Goal: Task Accomplishment & Management: Manage account settings

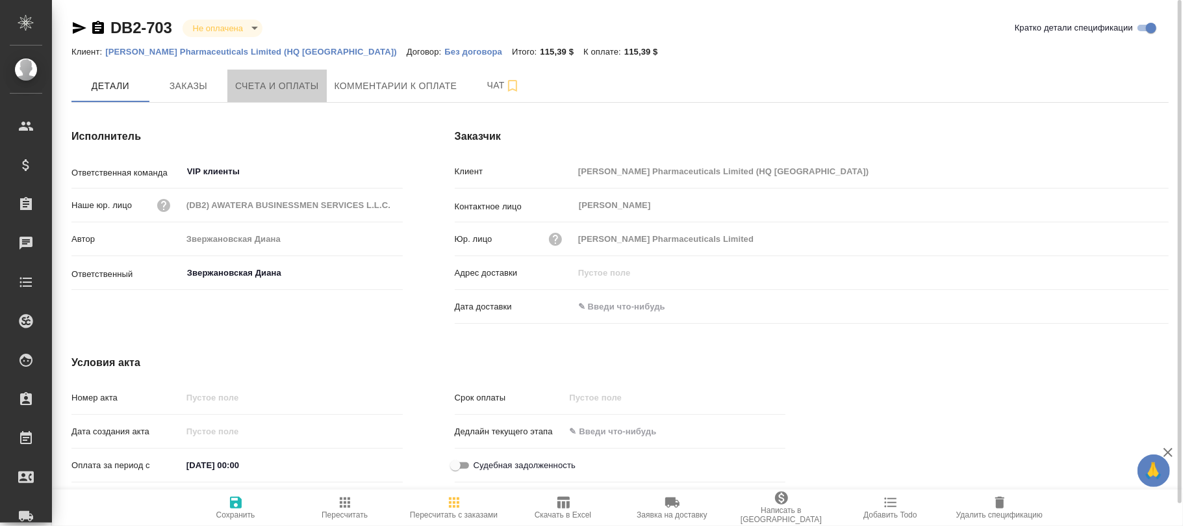
drag, startPoint x: 286, startPoint y: 84, endPoint x: 755, endPoint y: 227, distance: 490.3
click at [291, 84] on span "Счета и оплаты" at bounding box center [277, 86] width 84 height 16
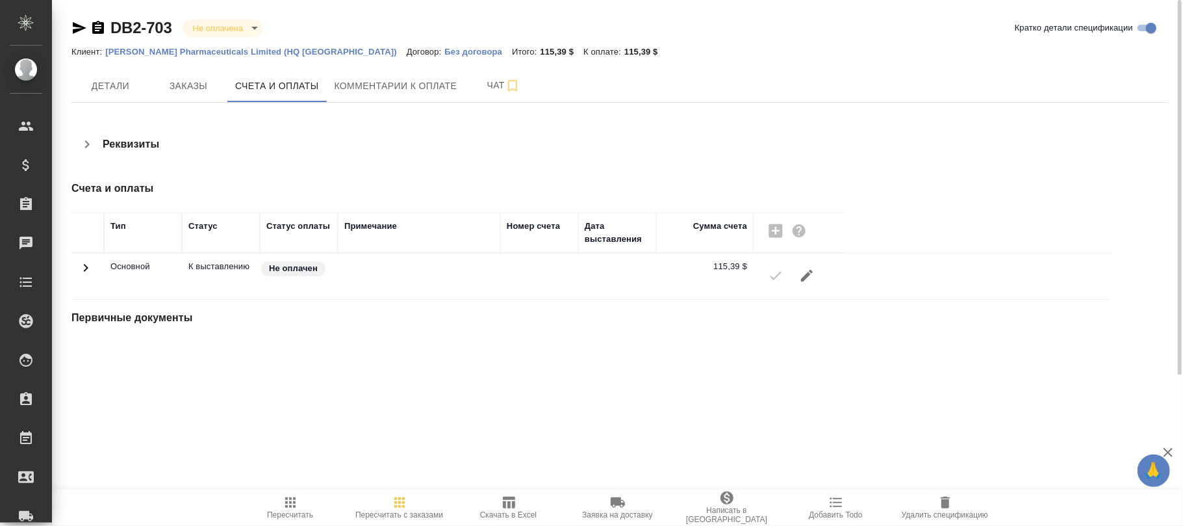
click at [804, 277] on icon "button" at bounding box center [807, 276] width 12 height 12
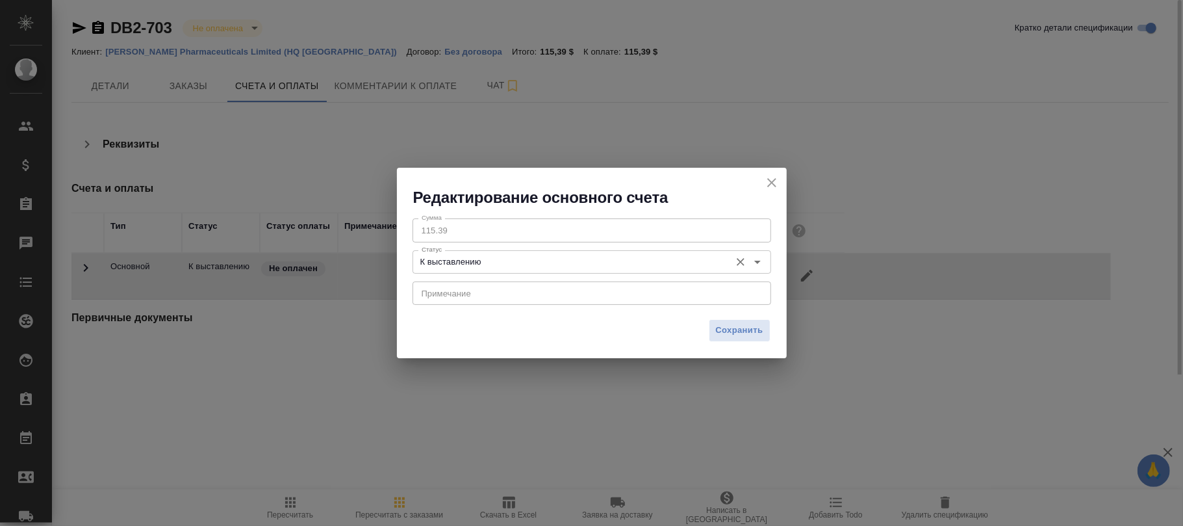
click at [500, 259] on input "К выставлению" at bounding box center [569, 262] width 307 height 16
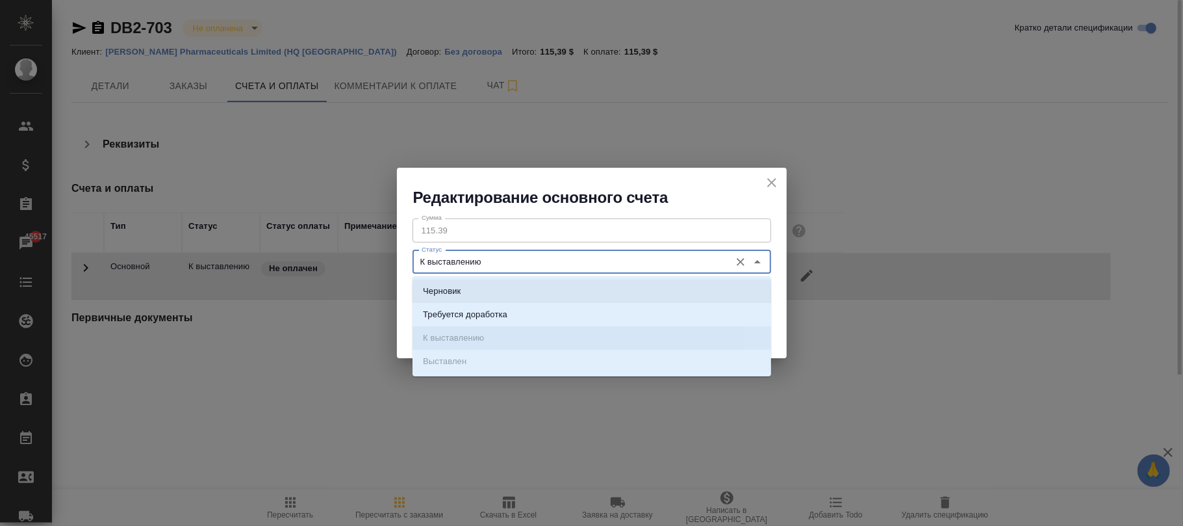
drag, startPoint x: 469, startPoint y: 289, endPoint x: 807, endPoint y: 342, distance: 341.9
click at [469, 291] on li "Черновик" at bounding box center [591, 290] width 359 height 23
type input "Черновик"
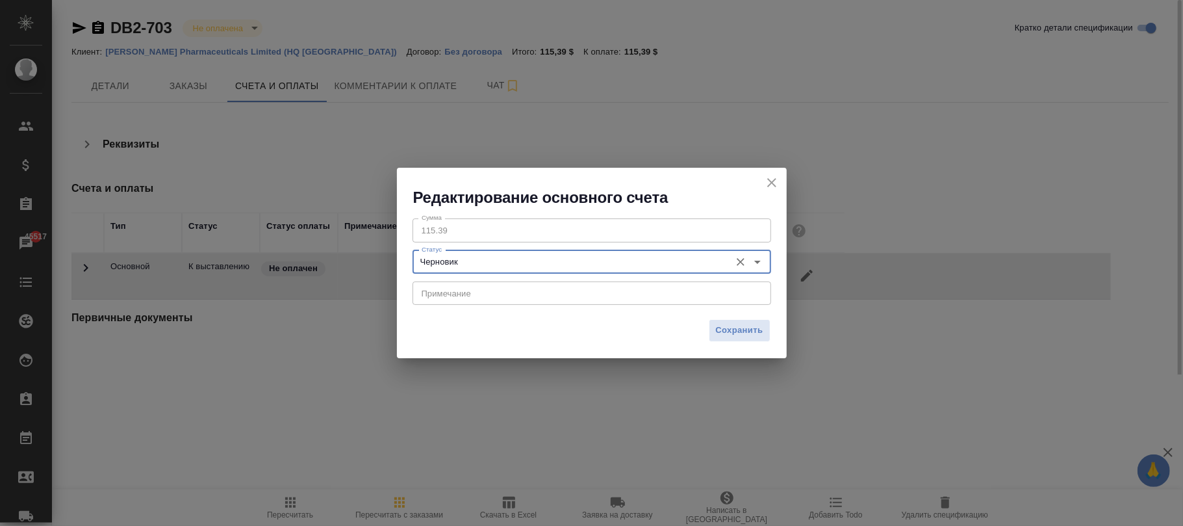
drag, startPoint x: 757, startPoint y: 333, endPoint x: 750, endPoint y: 331, distance: 8.0
click at [752, 331] on span "Сохранить" at bounding box center [739, 330] width 47 height 15
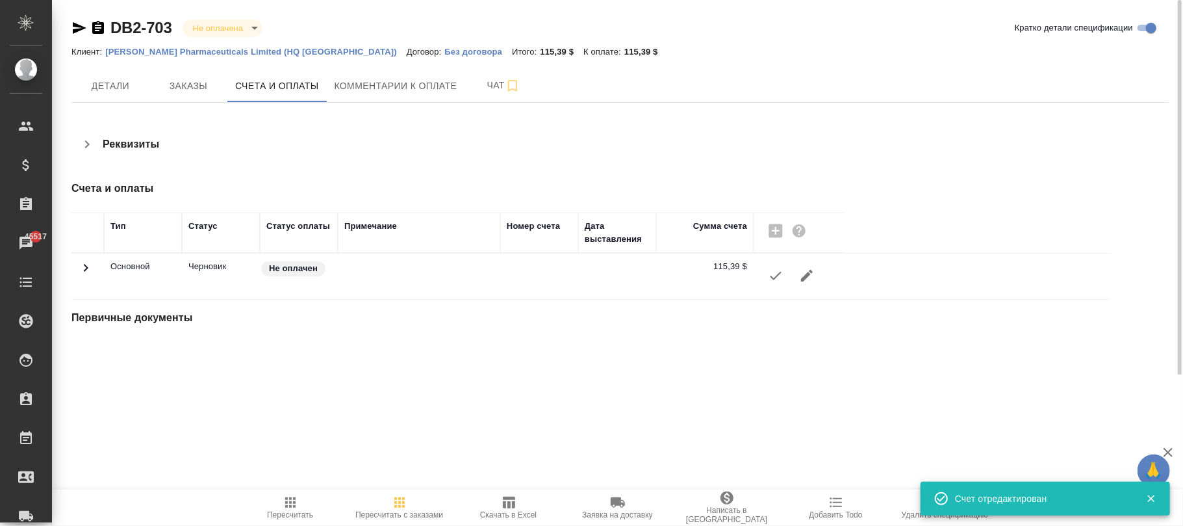
click at [1151, 500] on icon "button" at bounding box center [1151, 498] width 12 height 12
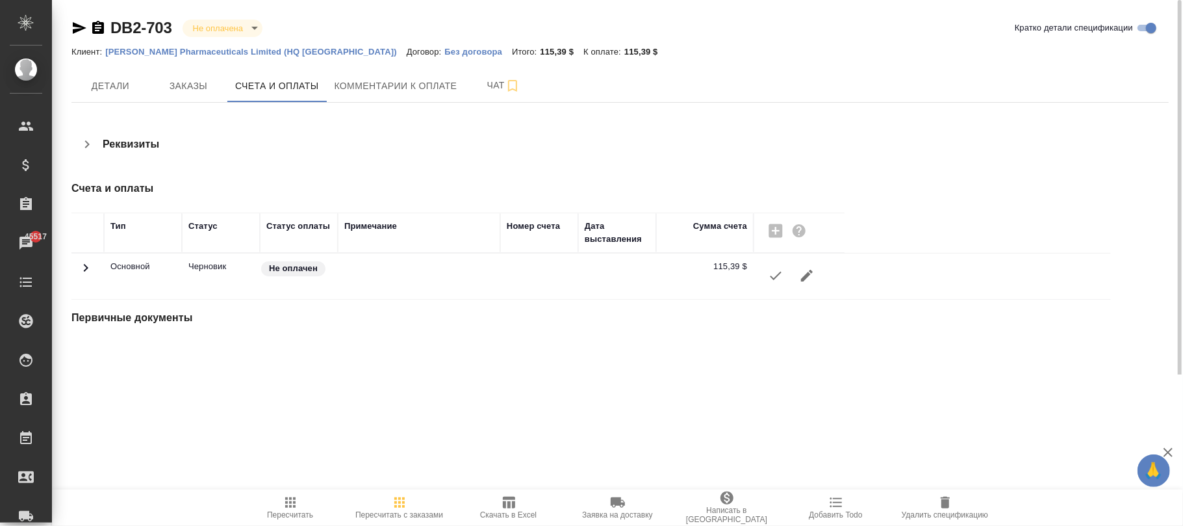
click at [946, 501] on icon "button" at bounding box center [945, 502] width 9 height 12
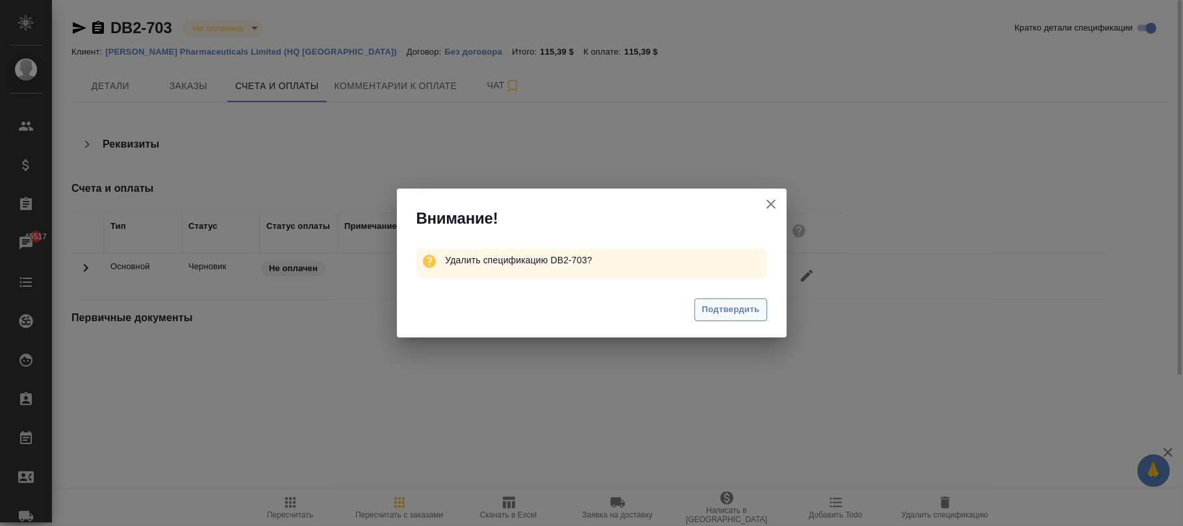
click at [728, 312] on span "Подтвердить" at bounding box center [731, 309] width 58 height 15
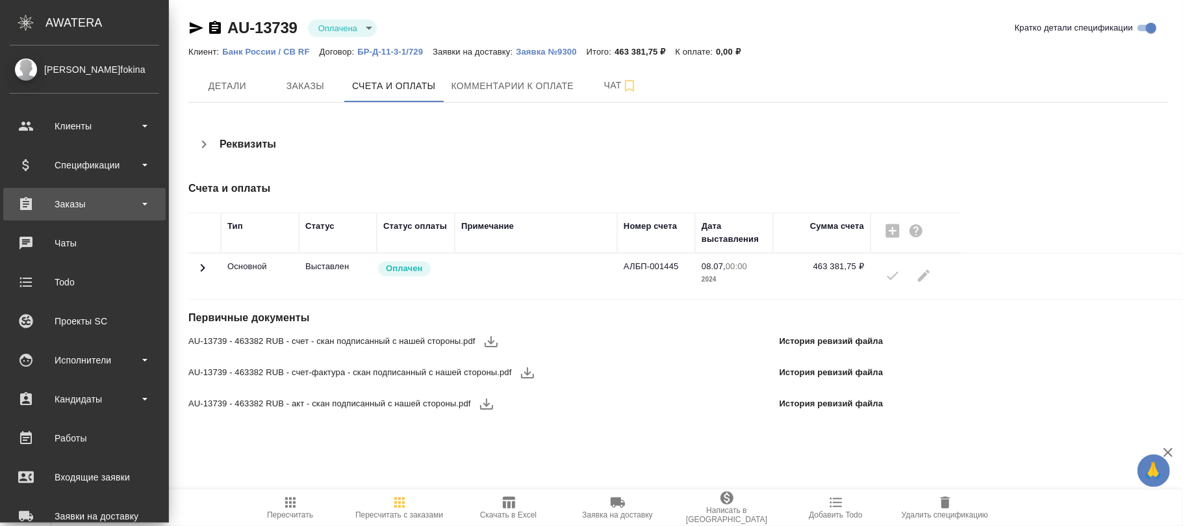
click at [101, 214] on div "Заказы" at bounding box center [84, 204] width 162 height 32
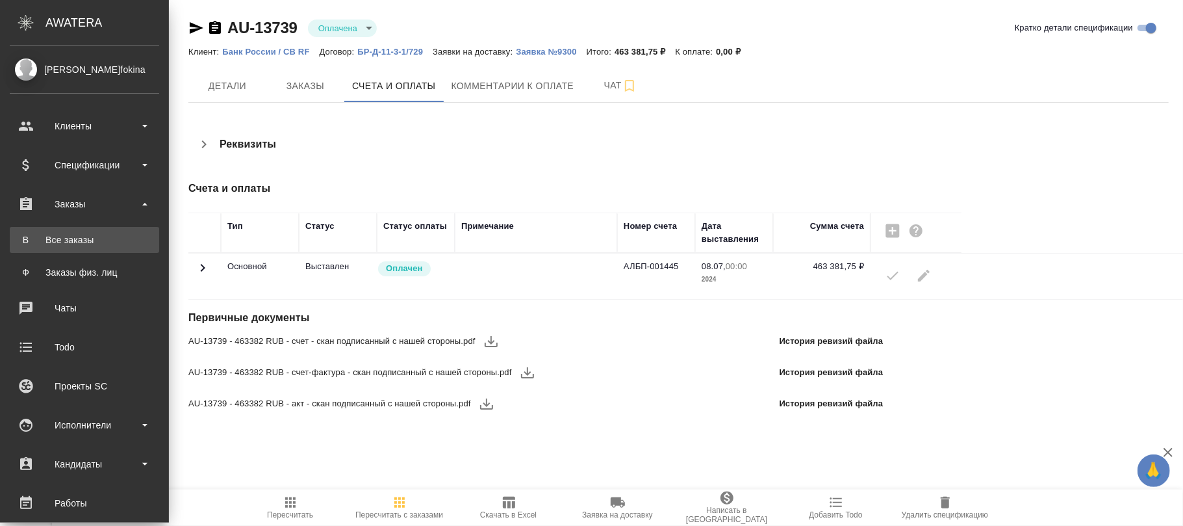
click at [75, 235] on div "Все заказы" at bounding box center [84, 239] width 136 height 13
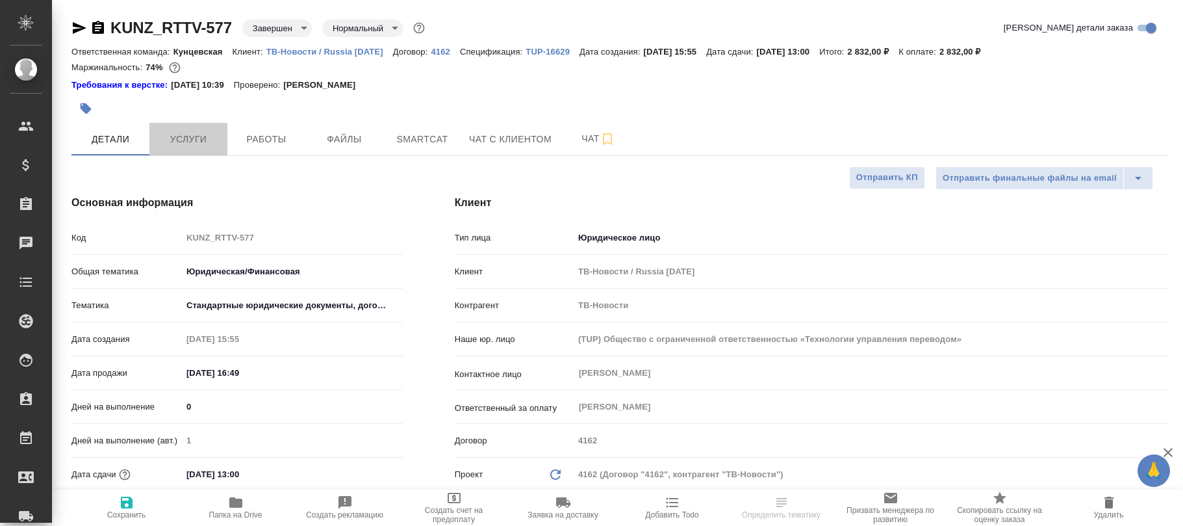
select select "RU"
click at [188, 133] on span "Услуги" at bounding box center [188, 139] width 62 height 16
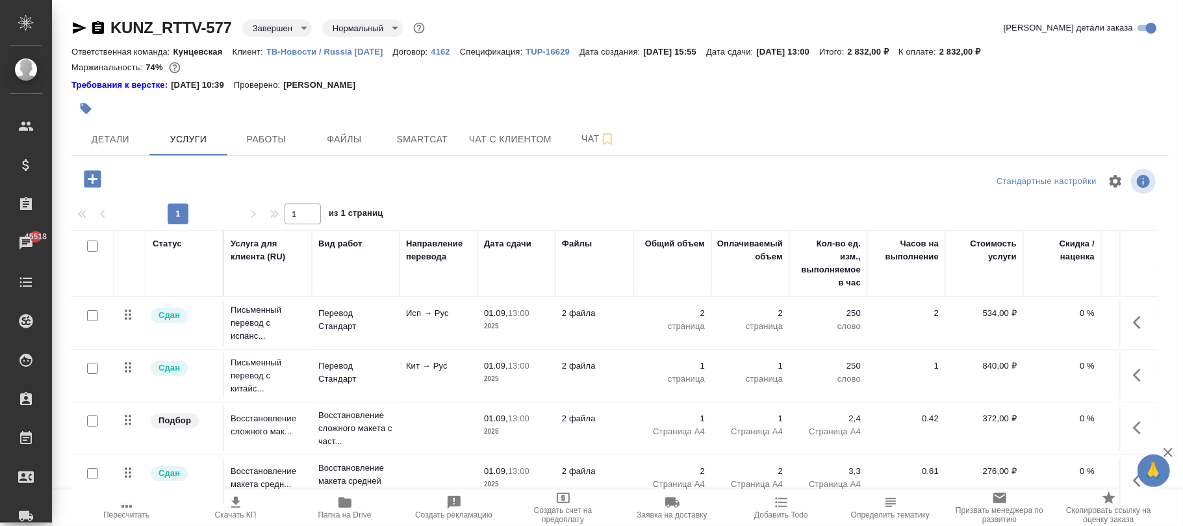
click at [1133, 323] on icon "button" at bounding box center [1141, 322] width 16 height 16
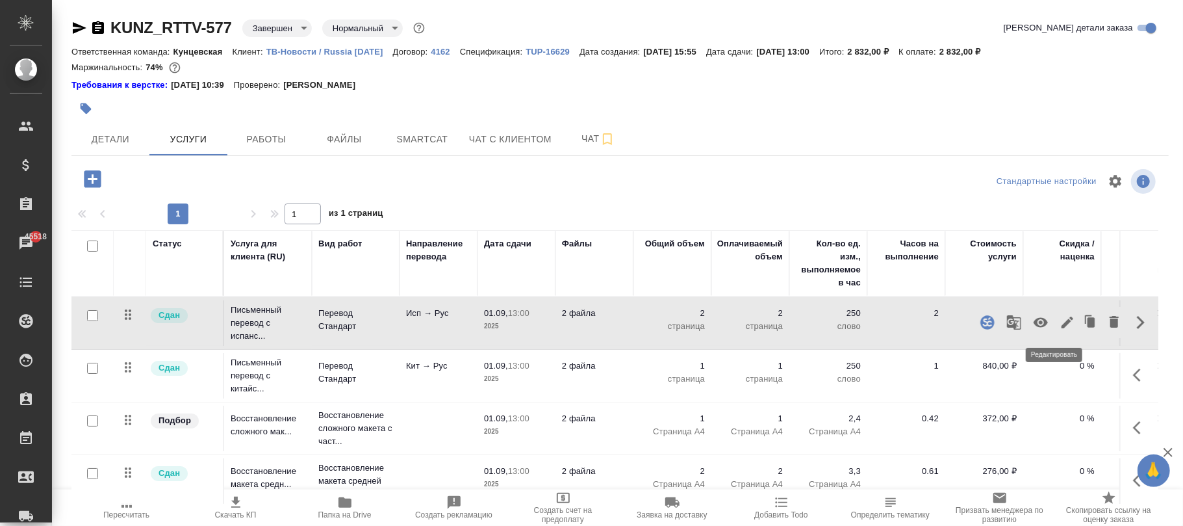
click at [1061, 323] on icon "button" at bounding box center [1067, 322] width 12 height 12
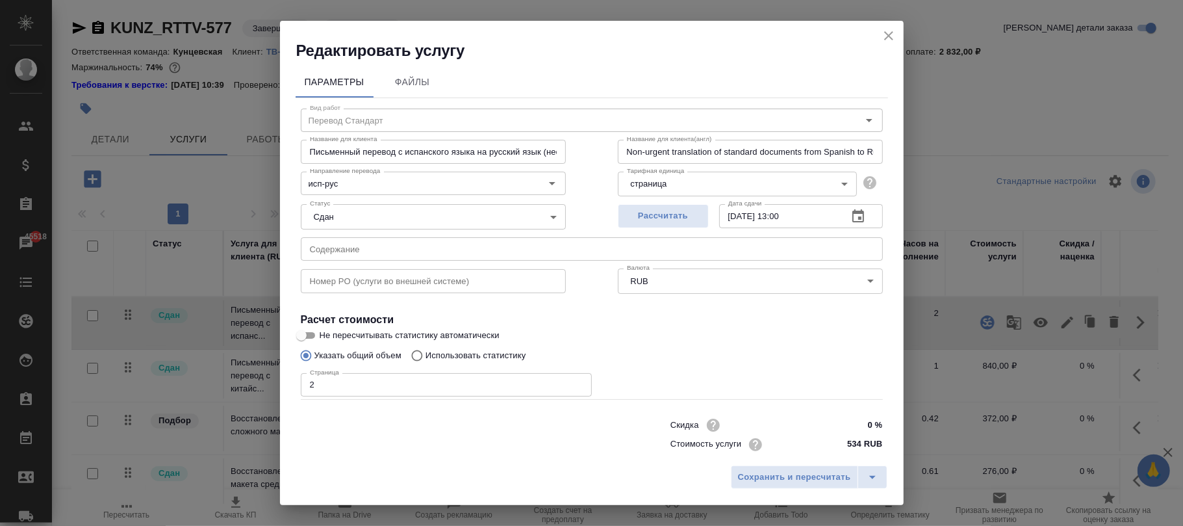
click at [450, 250] on input "text" at bounding box center [592, 248] width 582 height 23
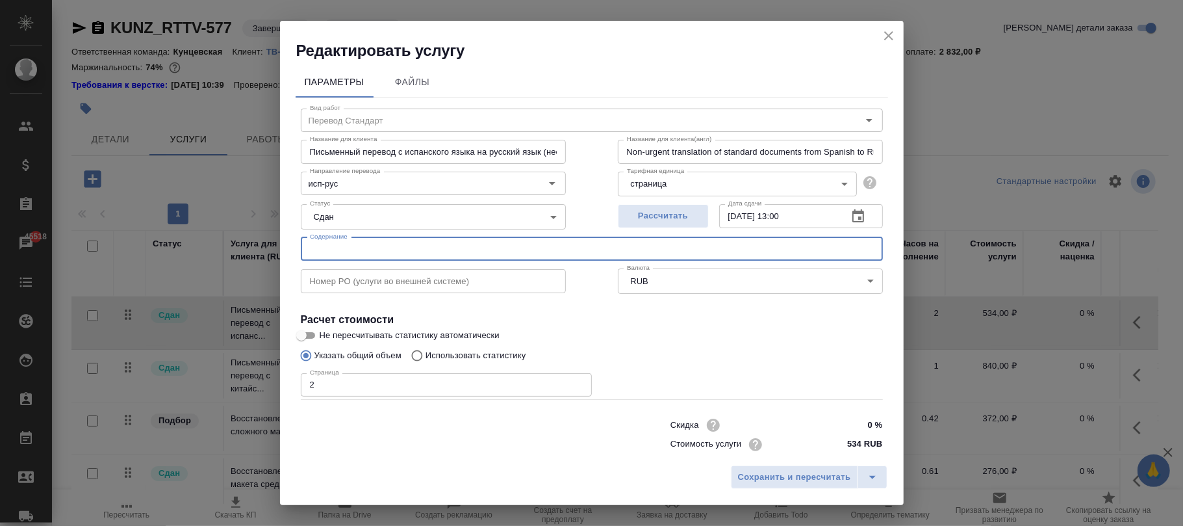
paste input "25312000000273984852, Anexo 12_22. TV NOVOSTI"
type input "25312000000273984852, Anexo 12_22. TV NOVOSTI"
click at [824, 490] on div "Сохранить и пересчитать" at bounding box center [592, 482] width 624 height 46
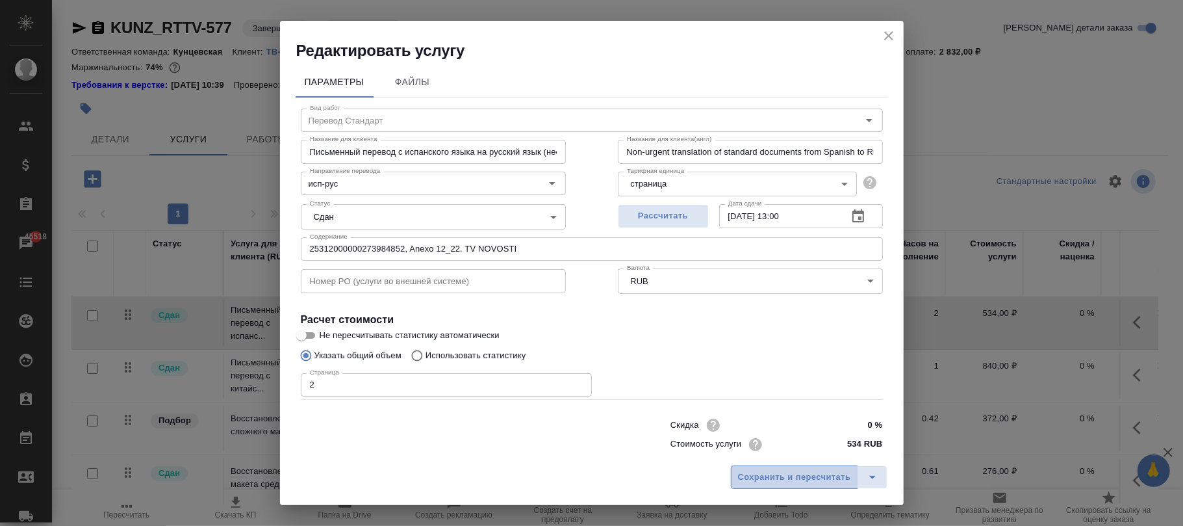
click at [819, 479] on span "Сохранить и пересчитать" at bounding box center [794, 477] width 113 height 15
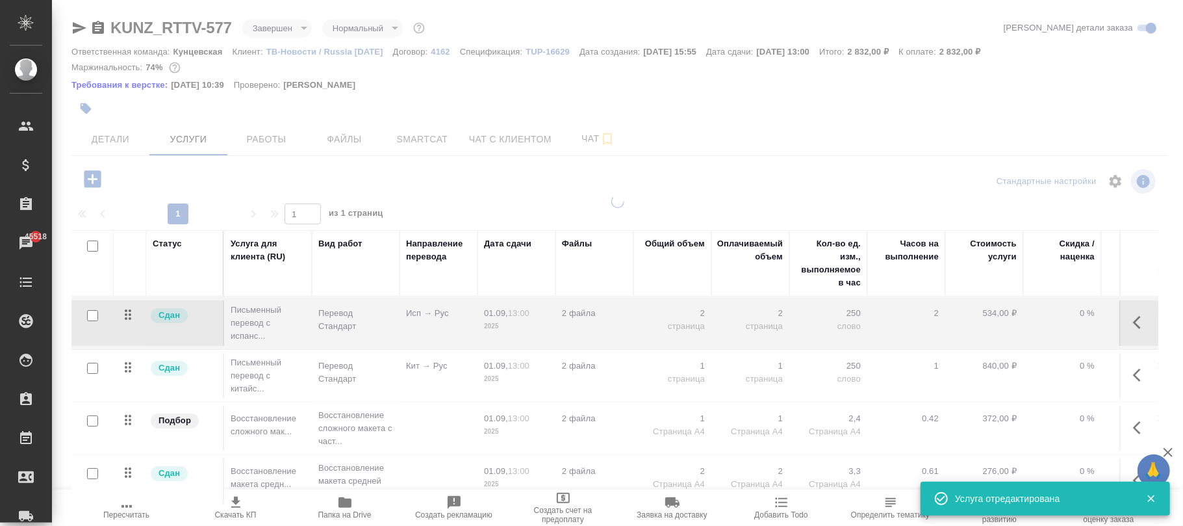
click at [1133, 375] on icon "button" at bounding box center [1141, 375] width 16 height 16
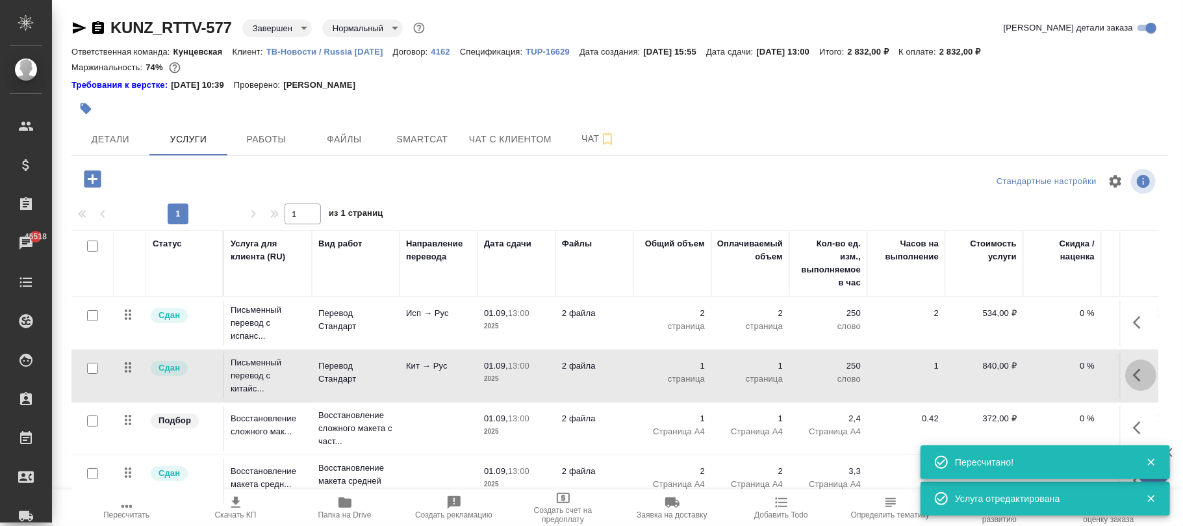
click at [1133, 374] on icon "button" at bounding box center [1141, 375] width 16 height 16
click at [1059, 374] on icon "button" at bounding box center [1067, 375] width 16 height 16
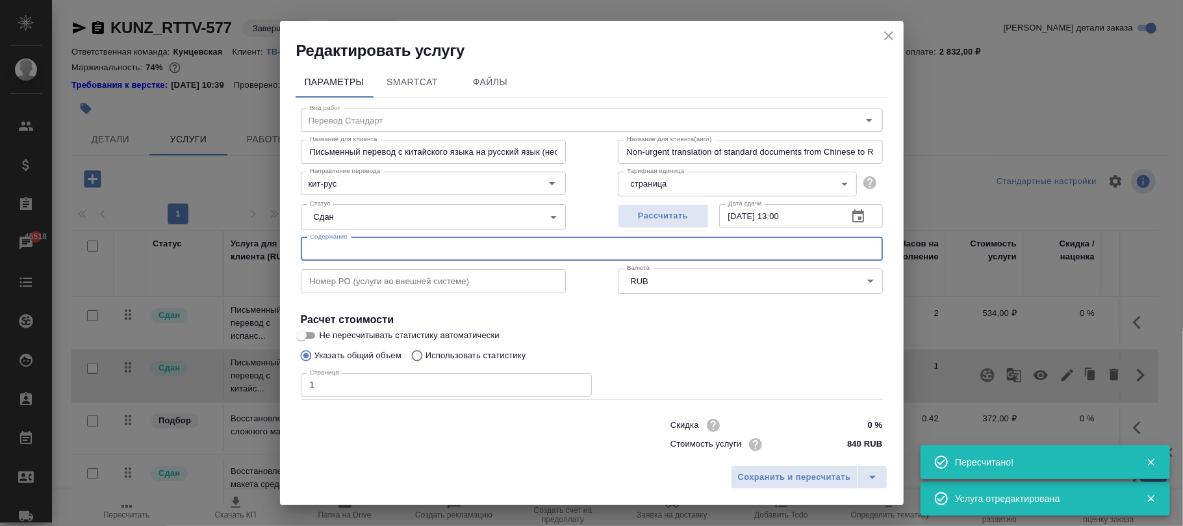
click at [442, 251] on input "text" at bounding box center [592, 248] width 582 height 23
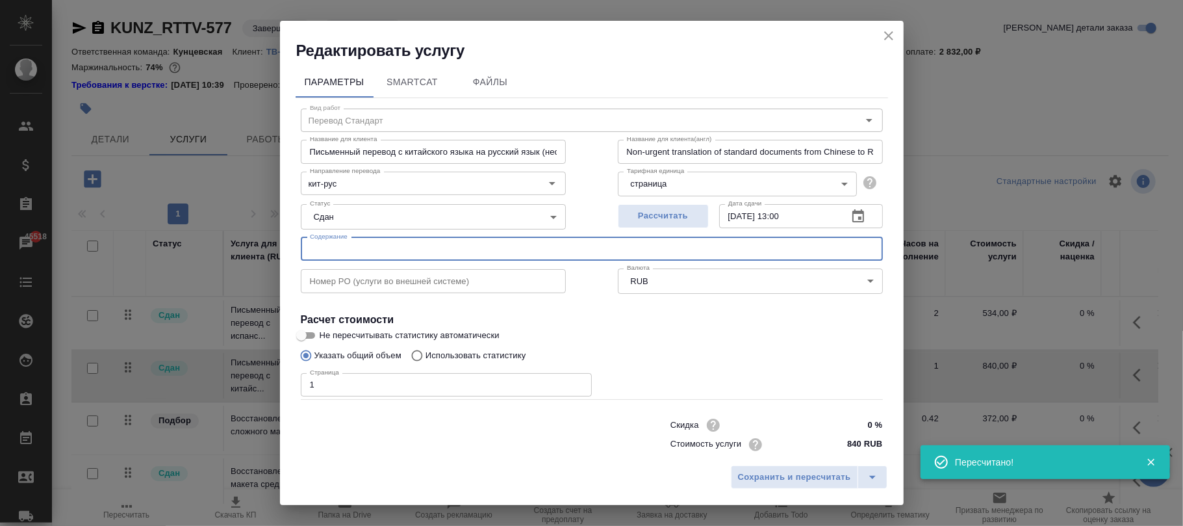
paste input "25312000000273984852, Anexo 12_22. TV NOVOSTI"
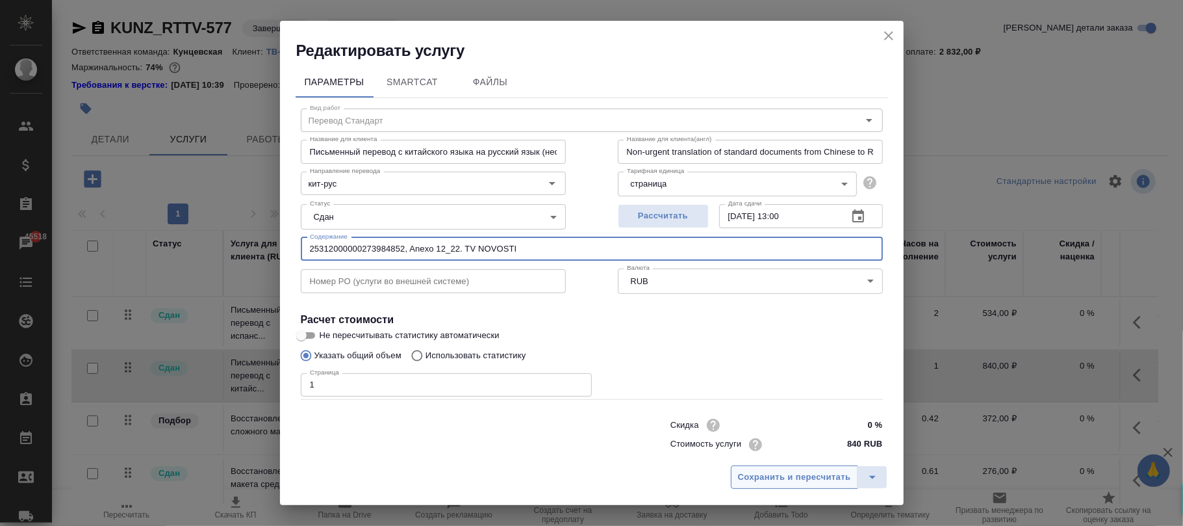
type input "25312000000273984852, Anexo 12_22. TV NOVOSTI"
click at [822, 478] on span "Сохранить и пересчитать" at bounding box center [794, 477] width 113 height 15
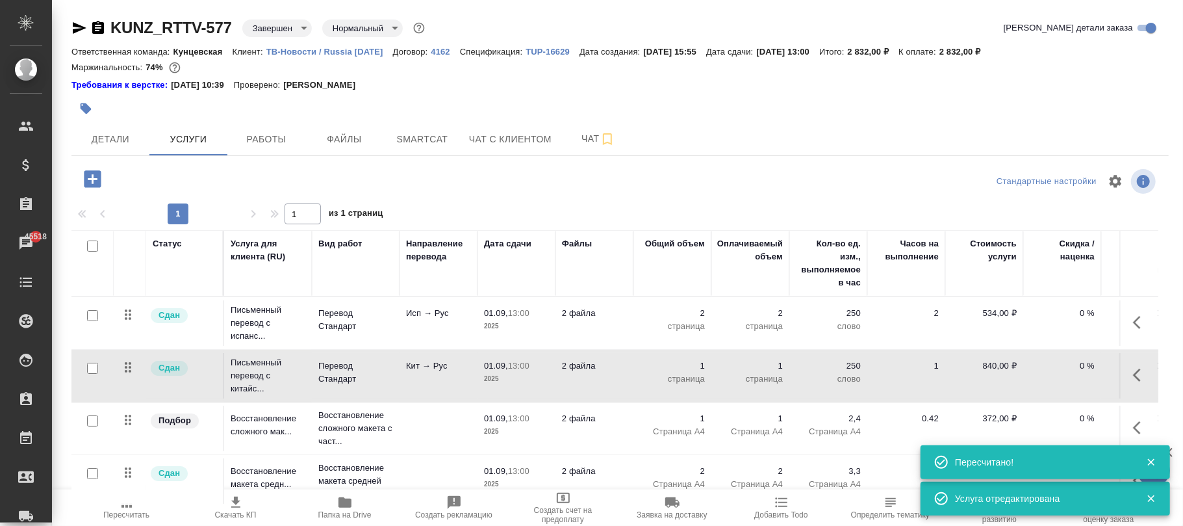
scroll to position [16, 0]
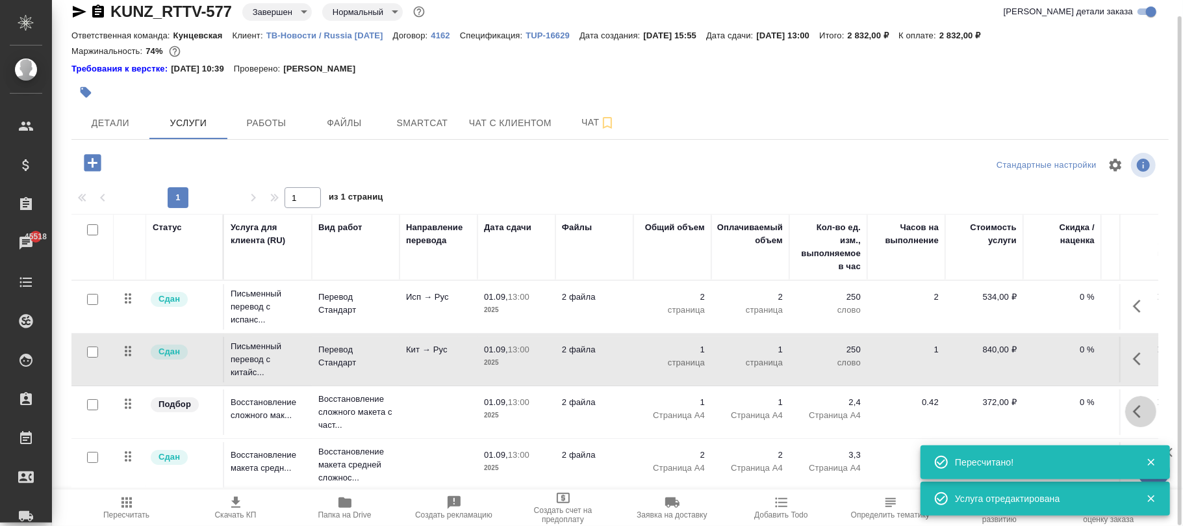
click at [1133, 411] on icon "button" at bounding box center [1141, 411] width 16 height 16
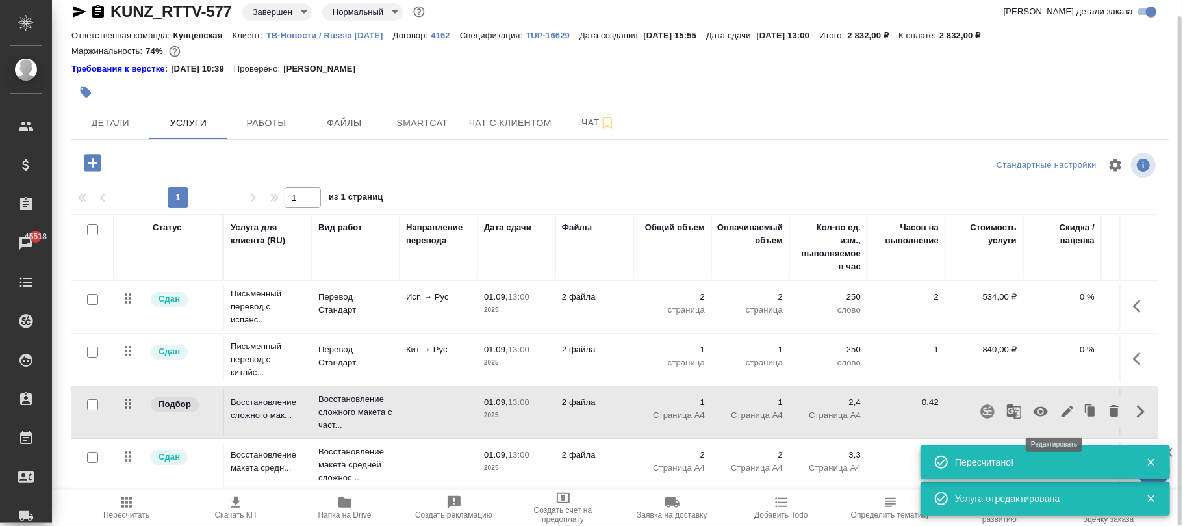
click at [1059, 411] on icon "button" at bounding box center [1067, 411] width 16 height 16
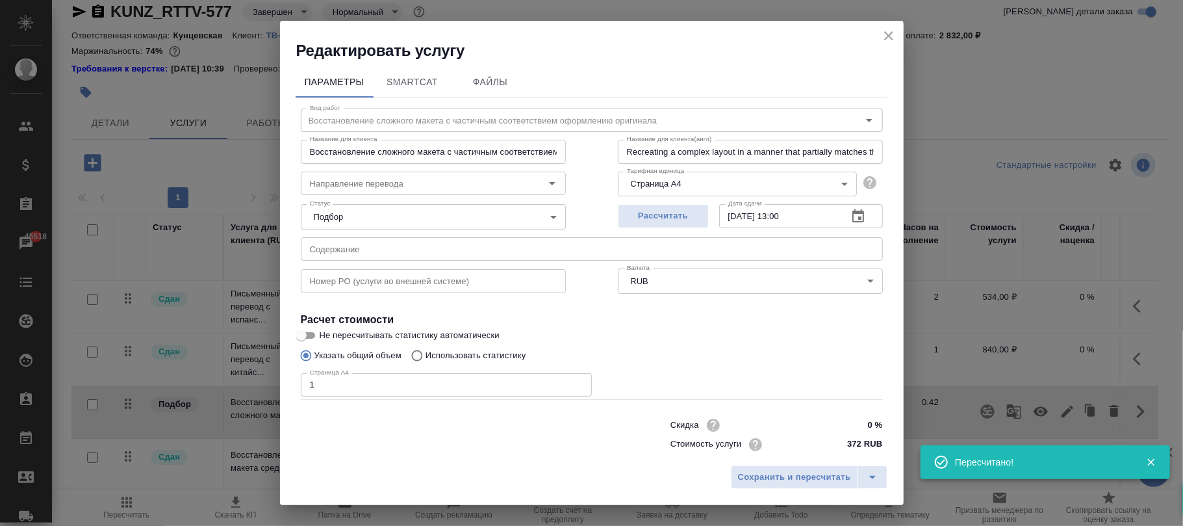
click at [409, 253] on input "text" at bounding box center [592, 248] width 582 height 23
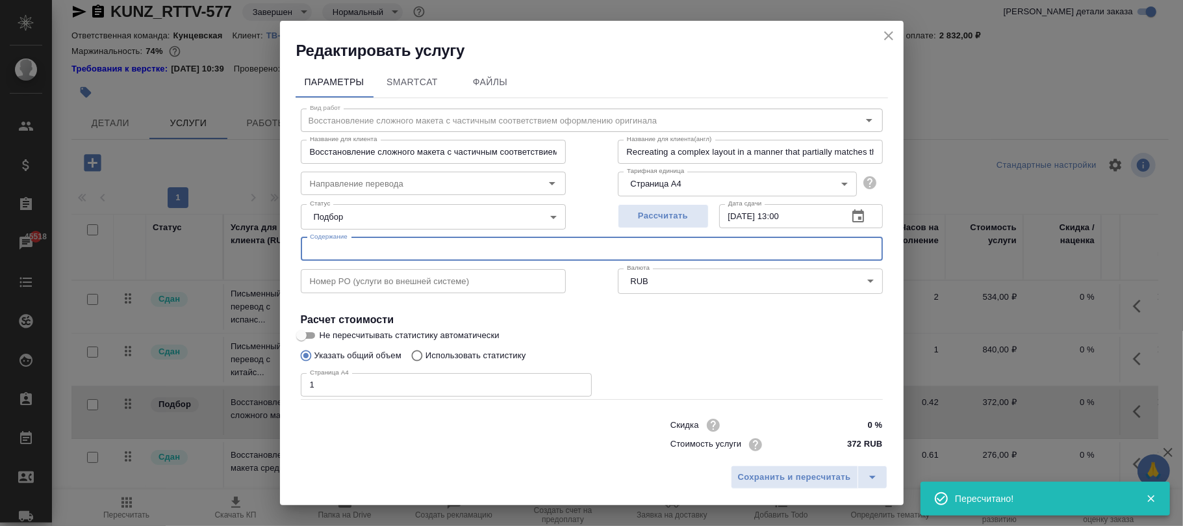
paste input "25312000000273984852, Anexo 12_22. TV NOVOSTI"
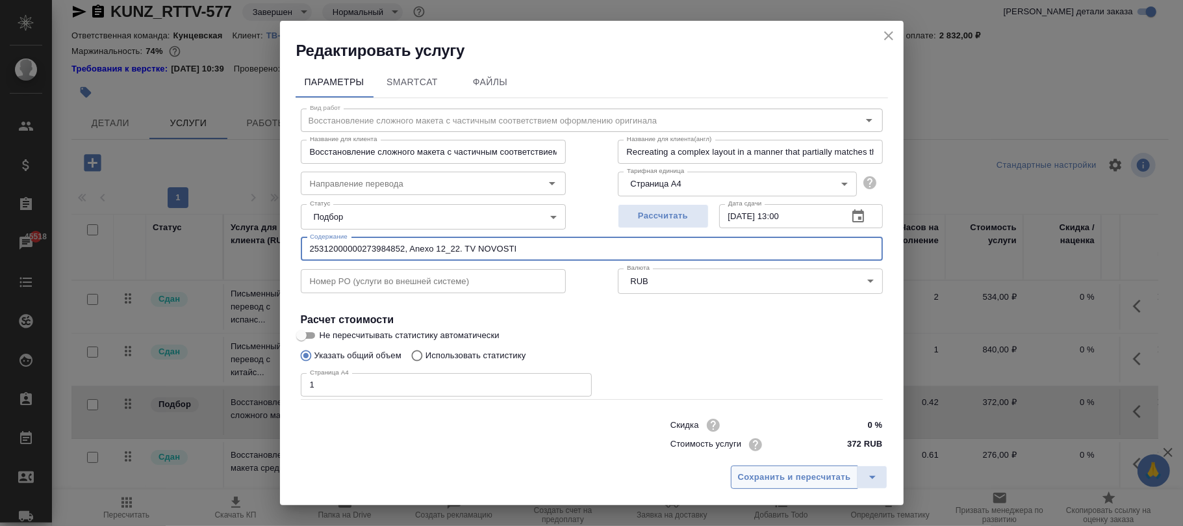
type input "25312000000273984852, Anexo 12_22. TV NOVOSTI"
click at [790, 474] on span "Сохранить и пересчитать" at bounding box center [794, 477] width 113 height 15
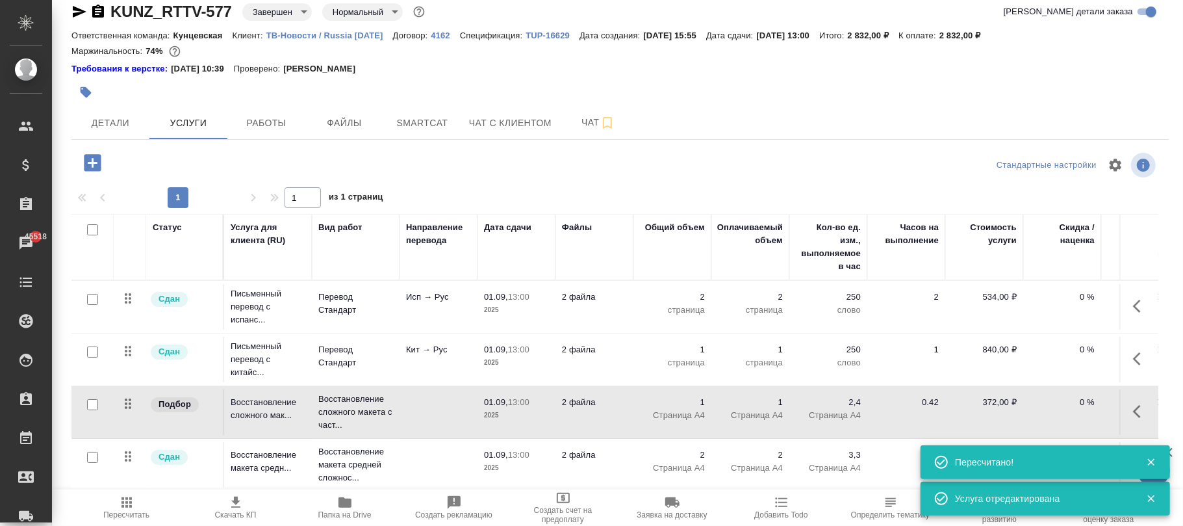
scroll to position [12, 0]
click at [1148, 460] on icon "button" at bounding box center [1150, 462] width 7 height 7
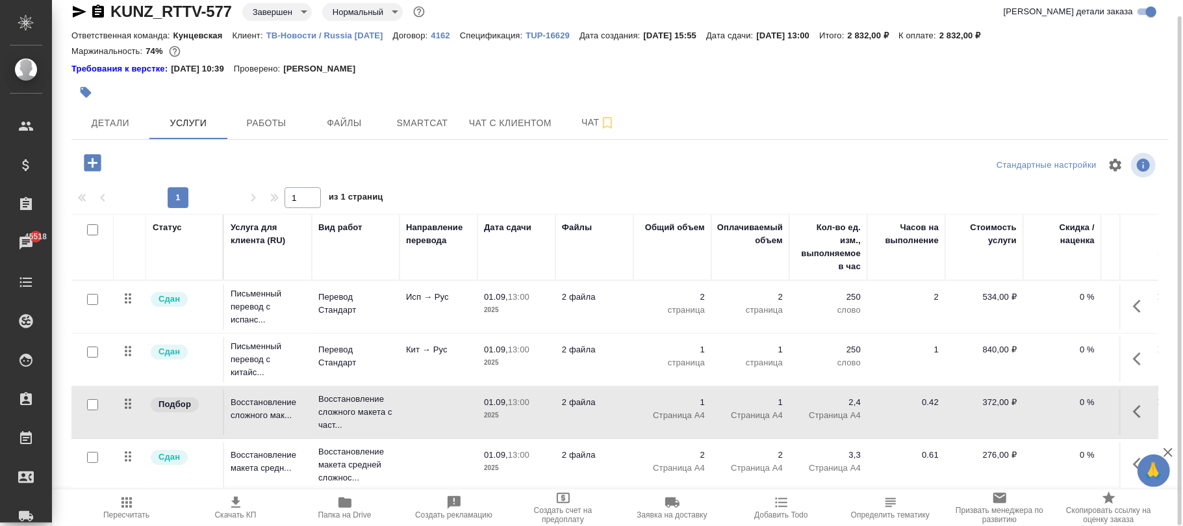
click at [1133, 456] on icon "button" at bounding box center [1141, 464] width 16 height 16
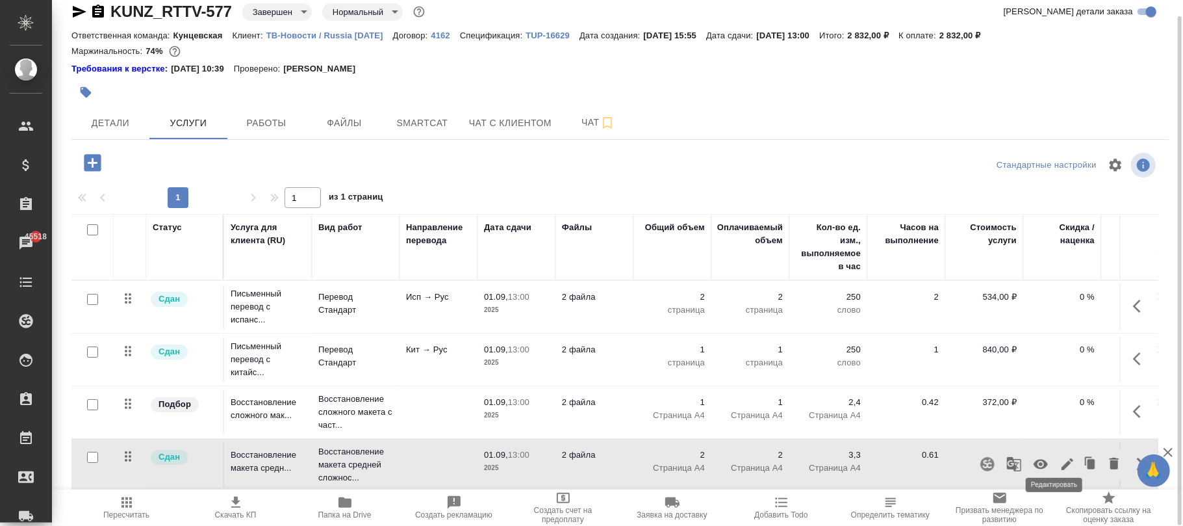
click at [1061, 456] on icon "button" at bounding box center [1067, 464] width 16 height 16
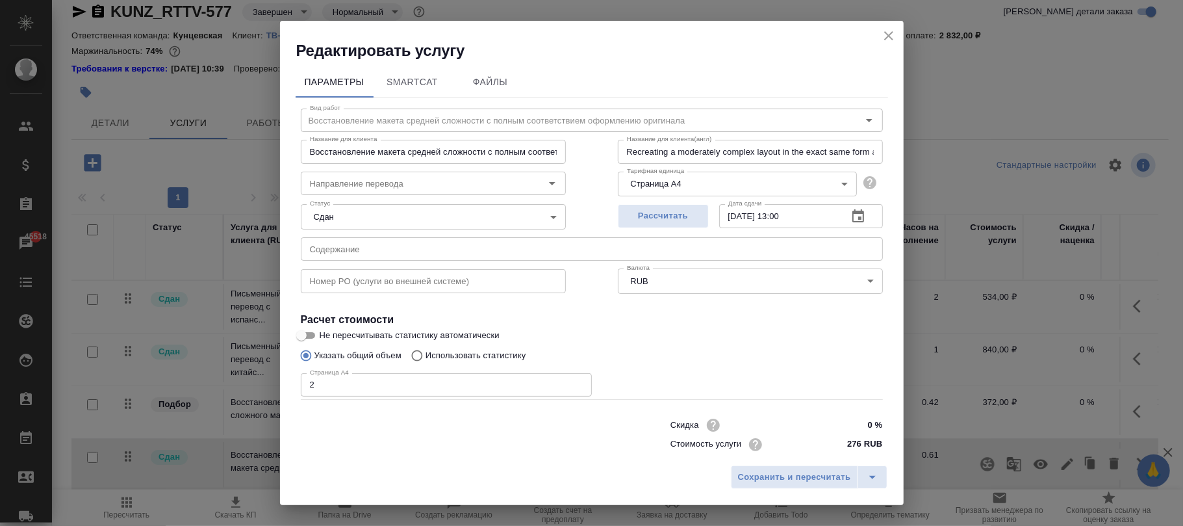
click at [429, 243] on input "text" at bounding box center [592, 248] width 582 height 23
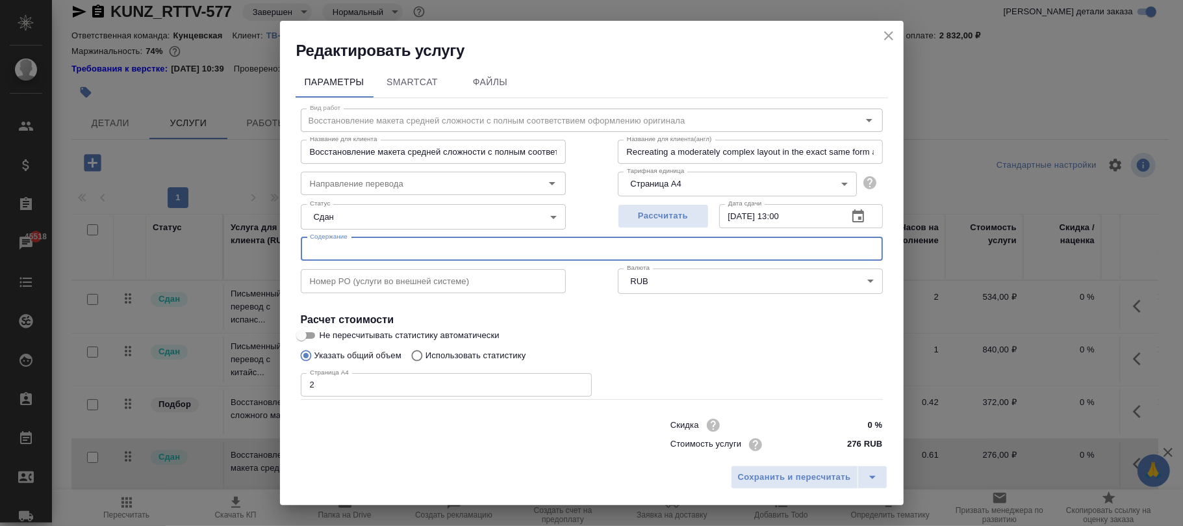
paste input "25312000000273984852, Anexo 12_22. TV NOVOSTI"
type input "25312000000273984852, Anexo 12_22. TV NOVOSTI"
click at [785, 473] on span "Сохранить и пересчитать" at bounding box center [794, 477] width 113 height 15
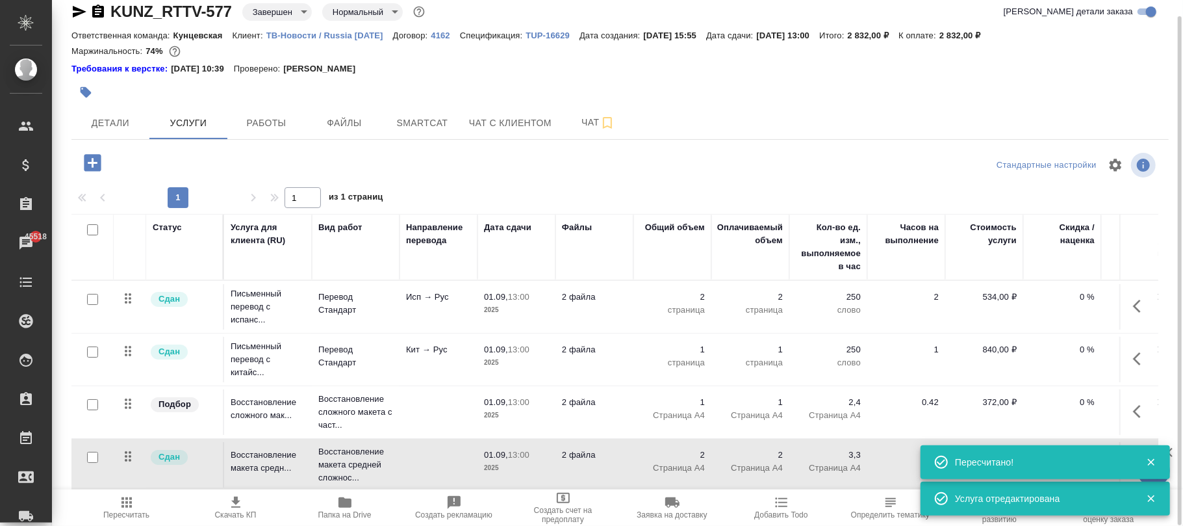
click at [128, 508] on icon "button" at bounding box center [127, 502] width 16 height 16
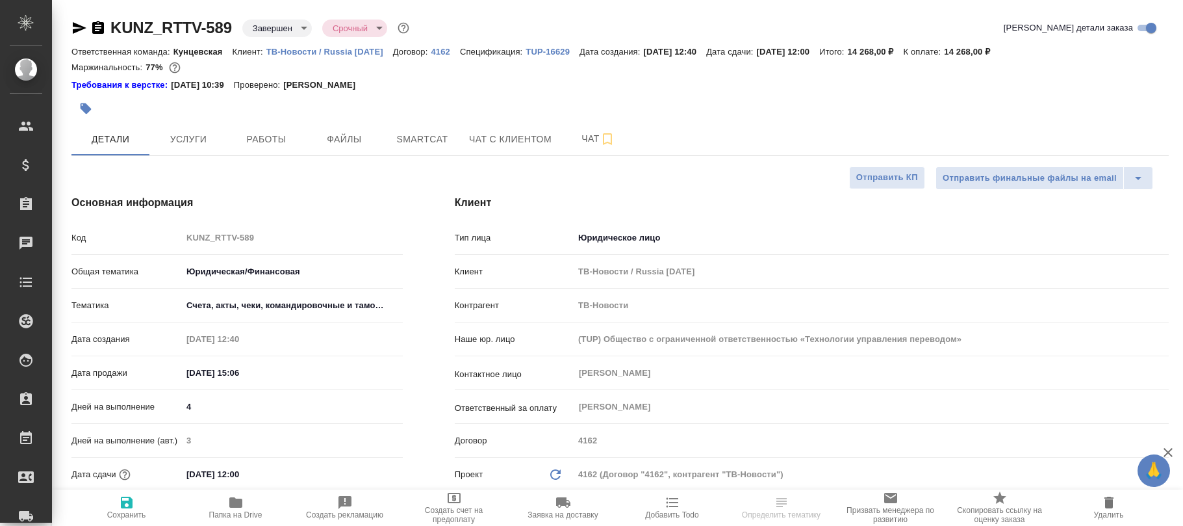
select select "RU"
click at [211, 136] on span "Услуги" at bounding box center [188, 139] width 62 height 16
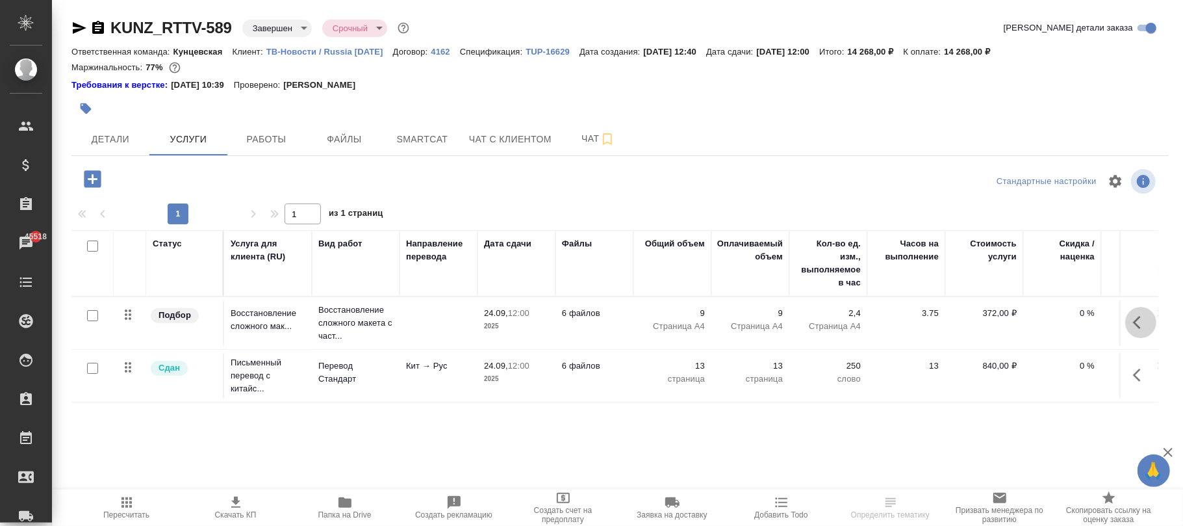
click at [1139, 325] on icon "button" at bounding box center [1141, 322] width 16 height 16
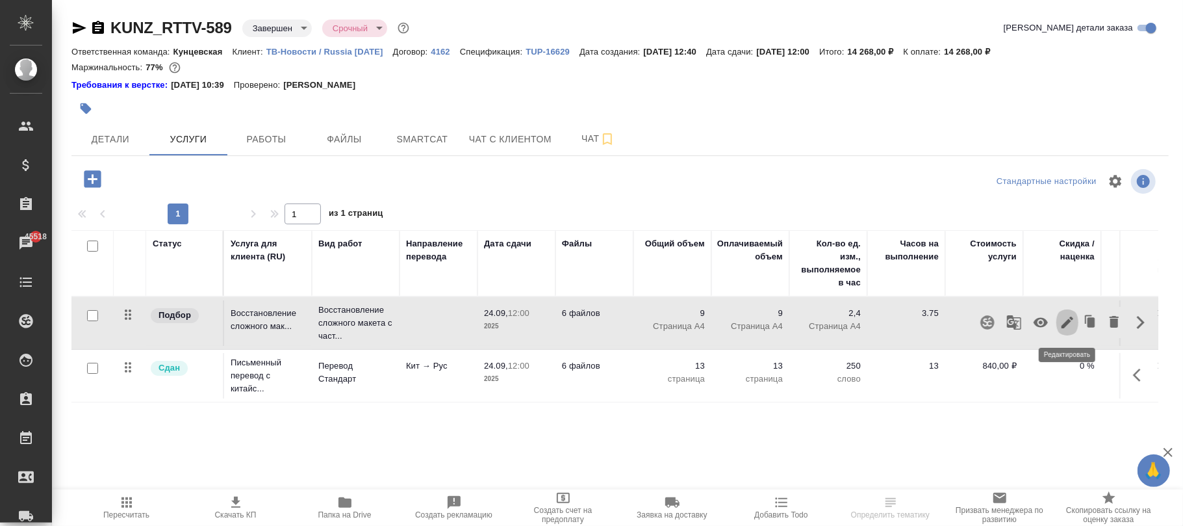
click at [1066, 322] on icon "button" at bounding box center [1067, 322] width 12 height 12
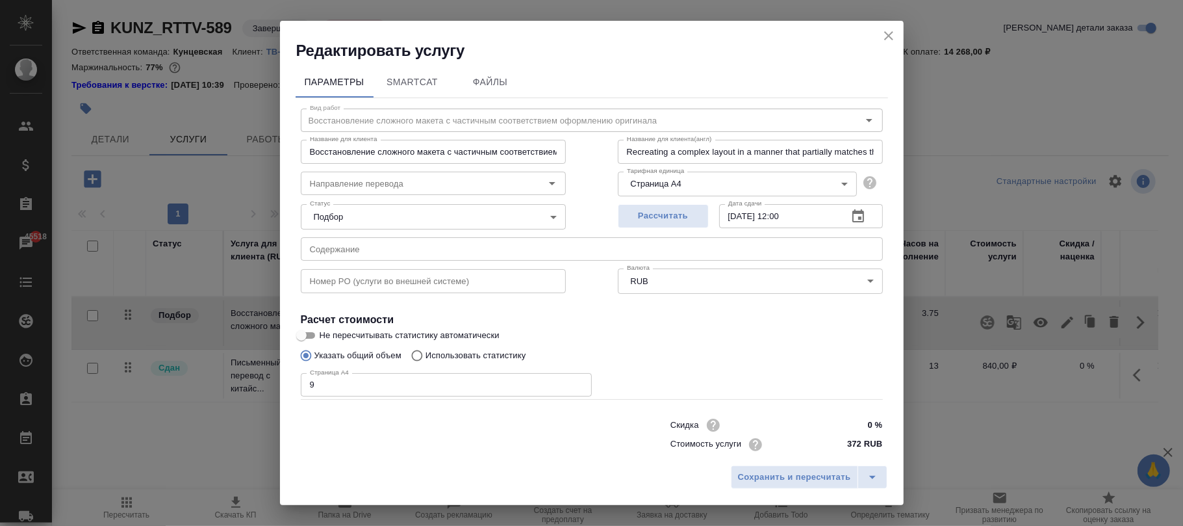
click at [398, 251] on input "text" at bounding box center [592, 248] width 582 height 23
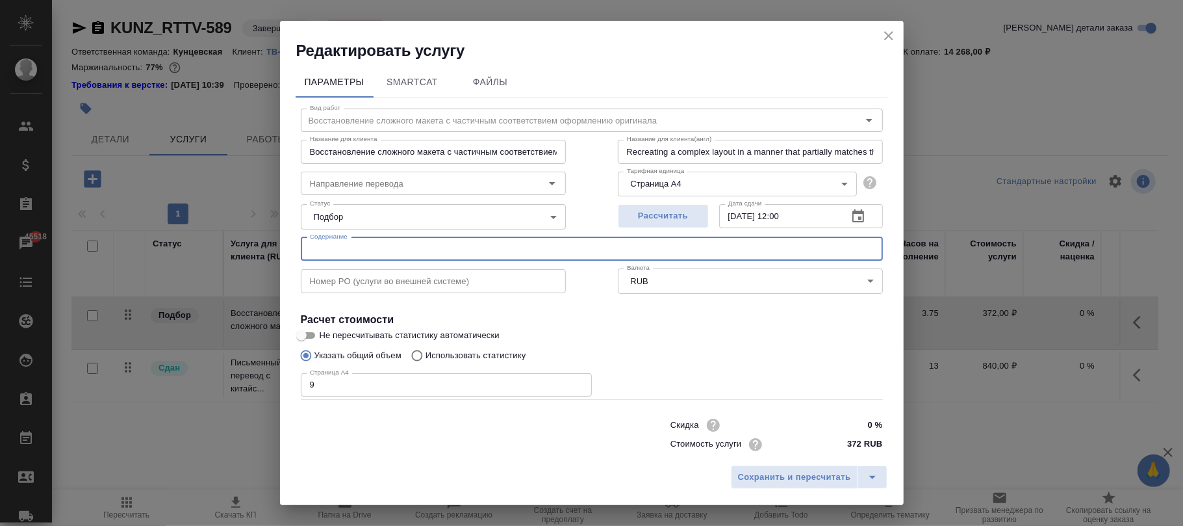
paste input "https://youtrack.awatera.com/tickets?preview=TeraHelp-105#:~:text=img%2D7261618…"
type input "https://youtrack.awatera.com/tickets?preview=TeraHelp-105#:~:text=img%2D7261618…"
click at [812, 476] on span "Сохранить и пересчитать" at bounding box center [794, 477] width 113 height 15
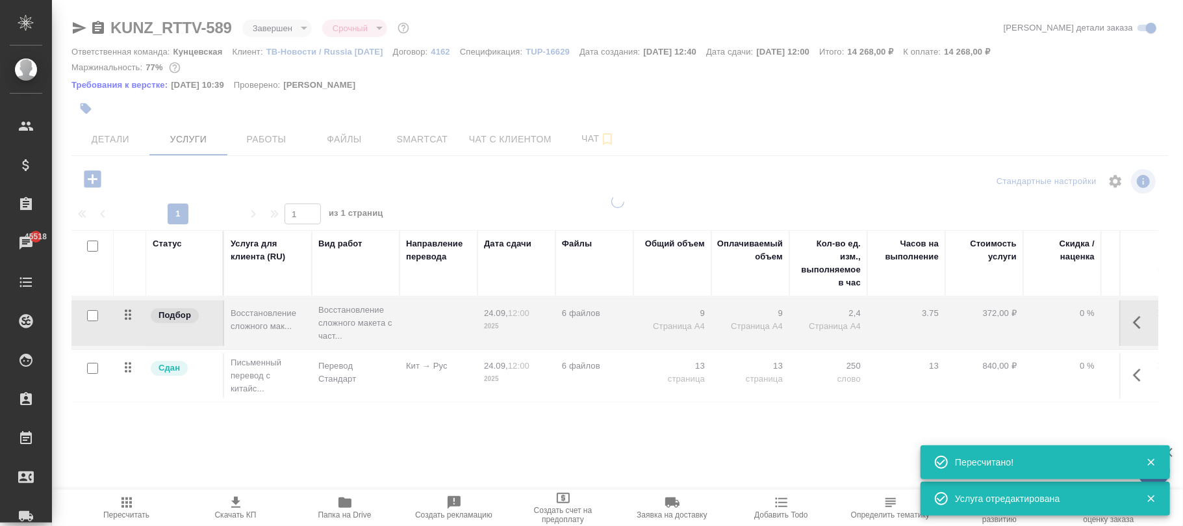
type input "normal"
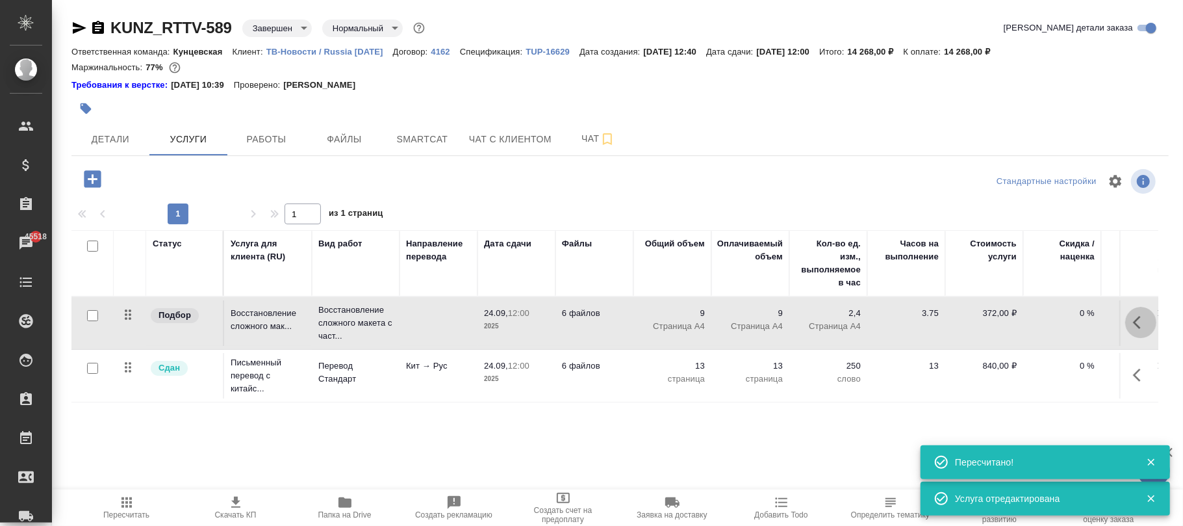
drag, startPoint x: 1138, startPoint y: 323, endPoint x: 1108, endPoint y: 344, distance: 37.3
click at [1138, 323] on icon "button" at bounding box center [1141, 322] width 16 height 16
click at [1065, 328] on icon "button" at bounding box center [1067, 322] width 16 height 16
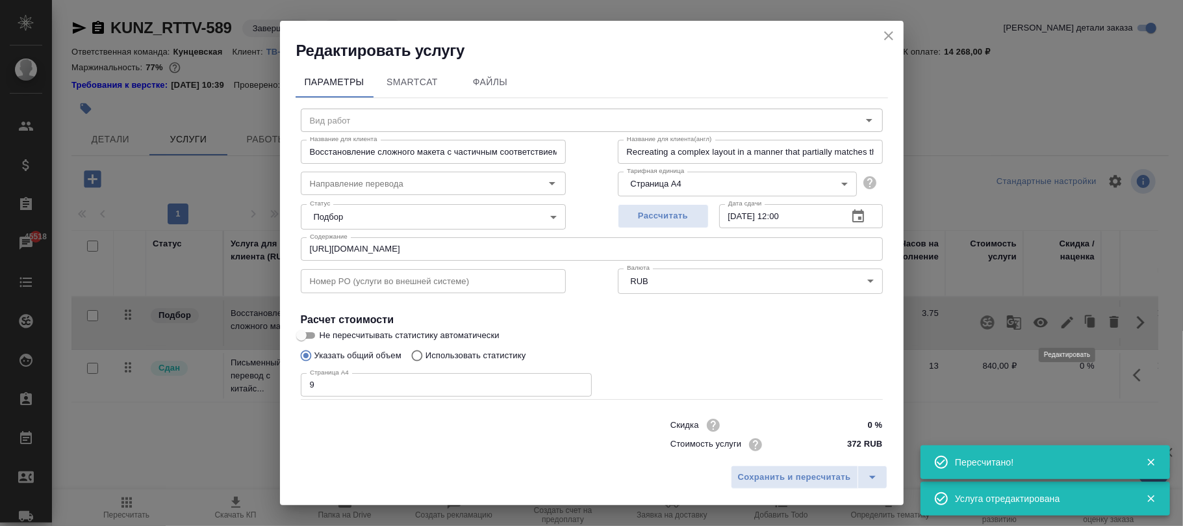
type input "Восстановление сложного макета с частичным соответствием оформлению оригинала"
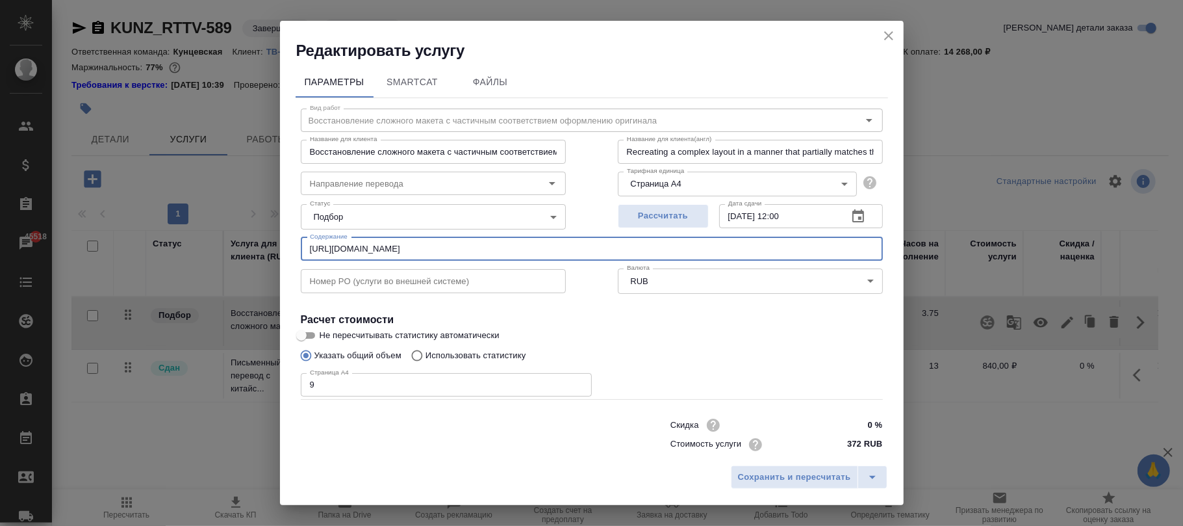
drag, startPoint x: 310, startPoint y: 247, endPoint x: 1112, endPoint y: 253, distance: 802.3
click at [1112, 253] on div "Редактировать услугу Параметры SmartCat Файлы Вид работ Восстановление сложного…" at bounding box center [591, 263] width 1183 height 526
drag, startPoint x: 335, startPoint y: 249, endPoint x: 1182, endPoint y: 224, distance: 847.4
click at [1182, 224] on div "Редактировать услугу Параметры SmartCat Файлы Вид работ Восстановление сложного…" at bounding box center [591, 263] width 1183 height 526
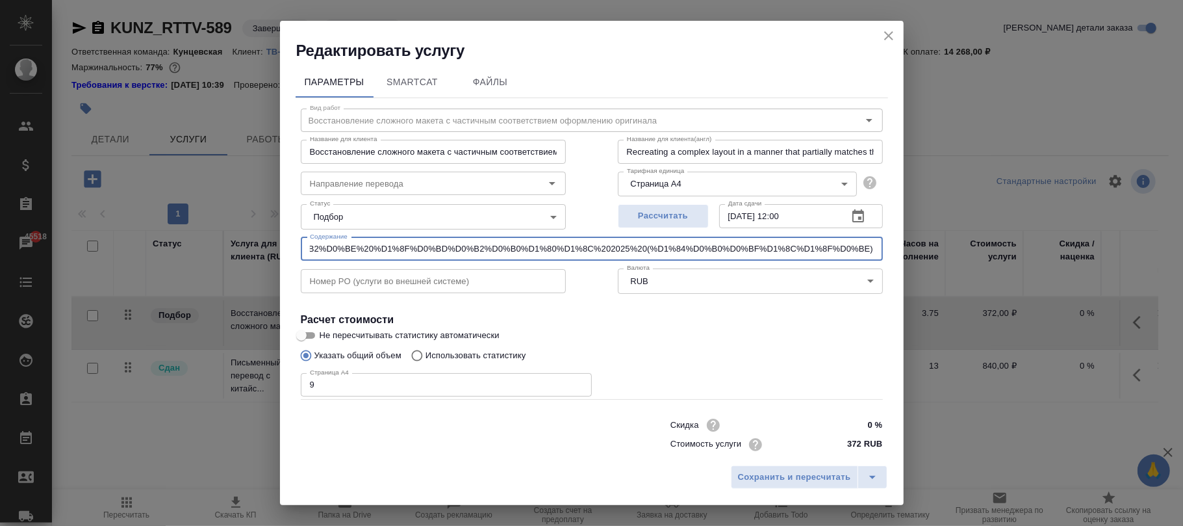
type input "0%B0"
drag, startPoint x: 373, startPoint y: 251, endPoint x: 316, endPoint y: 252, distance: 57.2
click at [266, 248] on div "Редактировать услугу Параметры SmartCat Файлы Вид работ Восстановление сложного…" at bounding box center [591, 263] width 1183 height 526
paste input "img-726161842, Эл-во август 2025(фапьяо), Эл-во апрель 2025 (фапьяо), Эл-во май…"
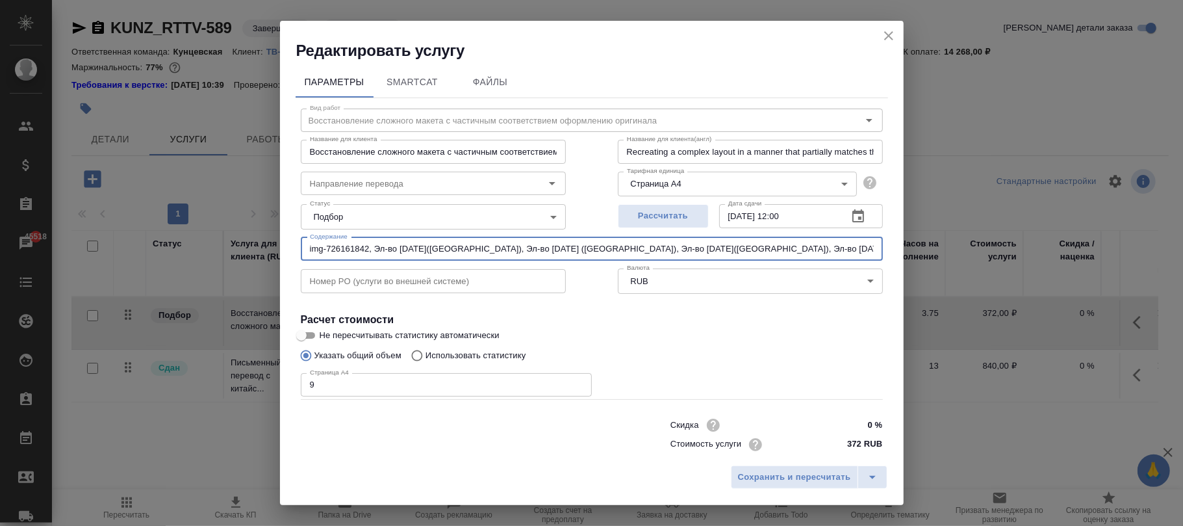
scroll to position [0, 71]
type input "img-726161842, Эл-во август 2025(фапьяо), Эл-во апрель 2025 (фапьяо), Эл-во май…"
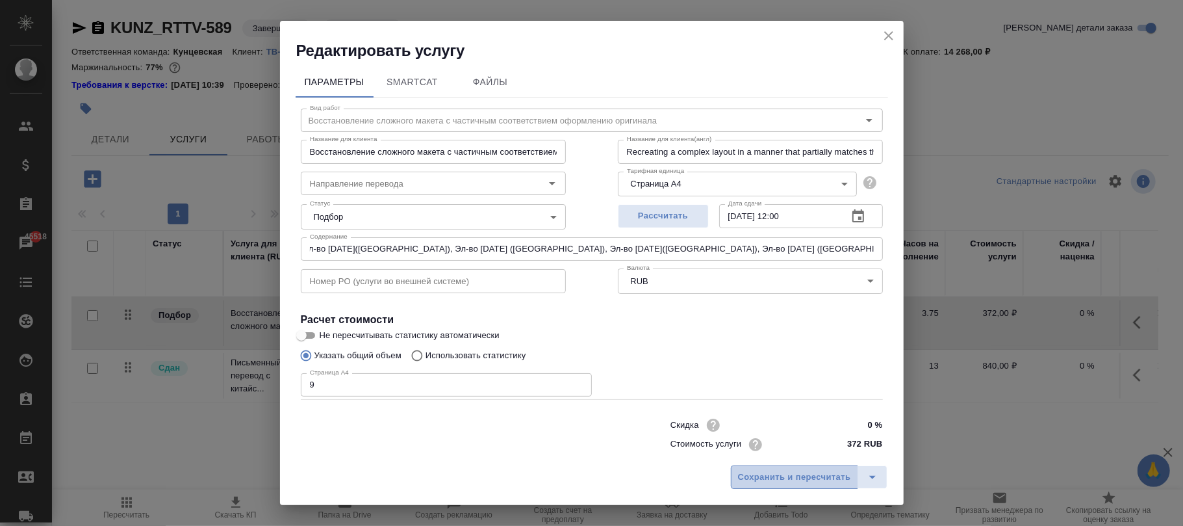
scroll to position [0, 0]
click at [783, 473] on span "Сохранить и пересчитать" at bounding box center [794, 477] width 113 height 15
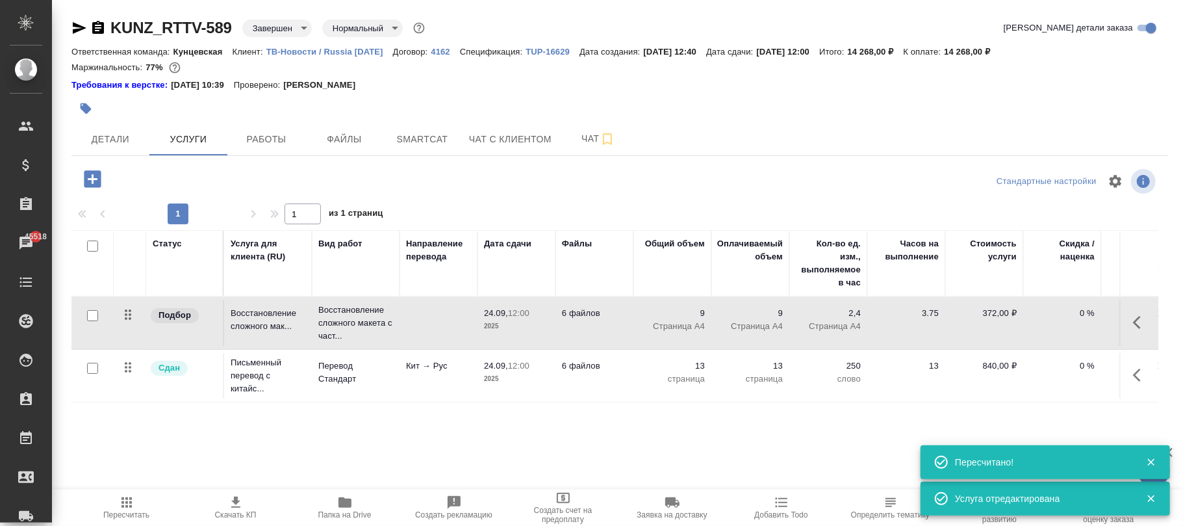
click at [1141, 378] on icon "button" at bounding box center [1141, 375] width 16 height 16
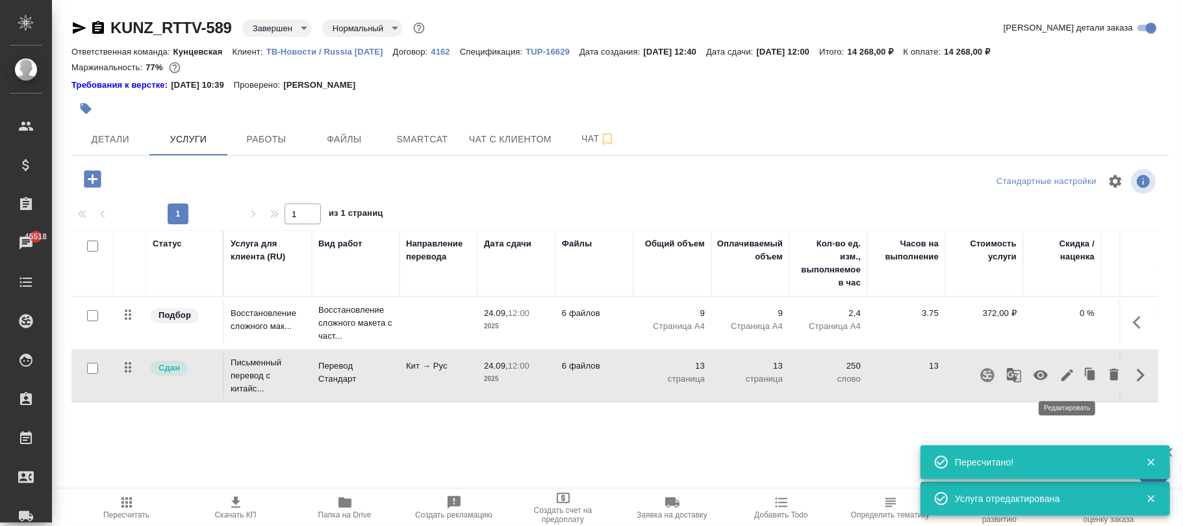
click at [1071, 375] on icon "button" at bounding box center [1067, 375] width 16 height 16
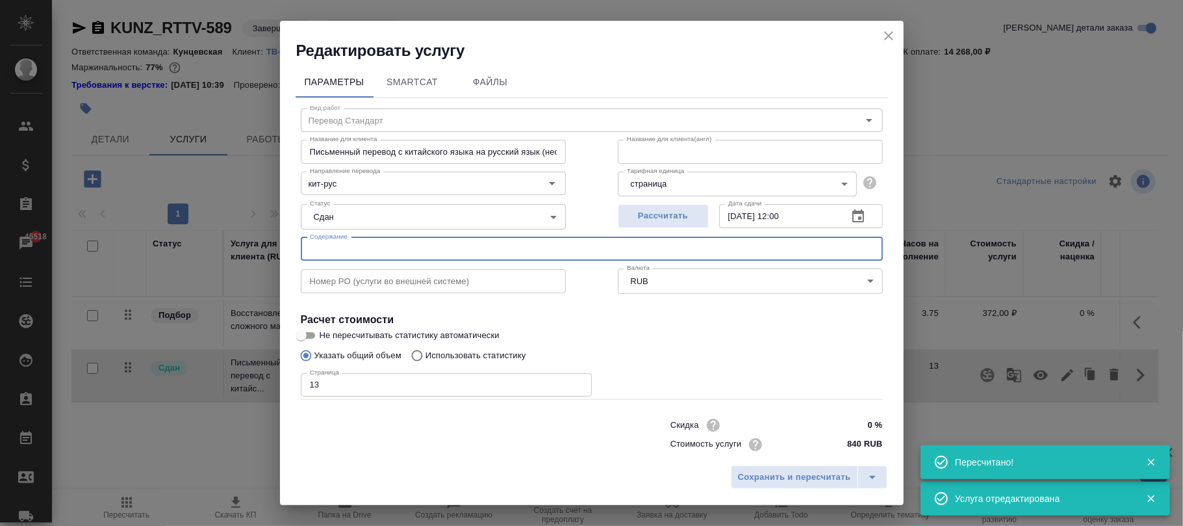
click at [361, 251] on input "text" at bounding box center [592, 248] width 582 height 23
paste input "img-726161842, Эл-во август 2025(фапьяо), Эл-во апрель 2025 (фапьяо), Эл-во май…"
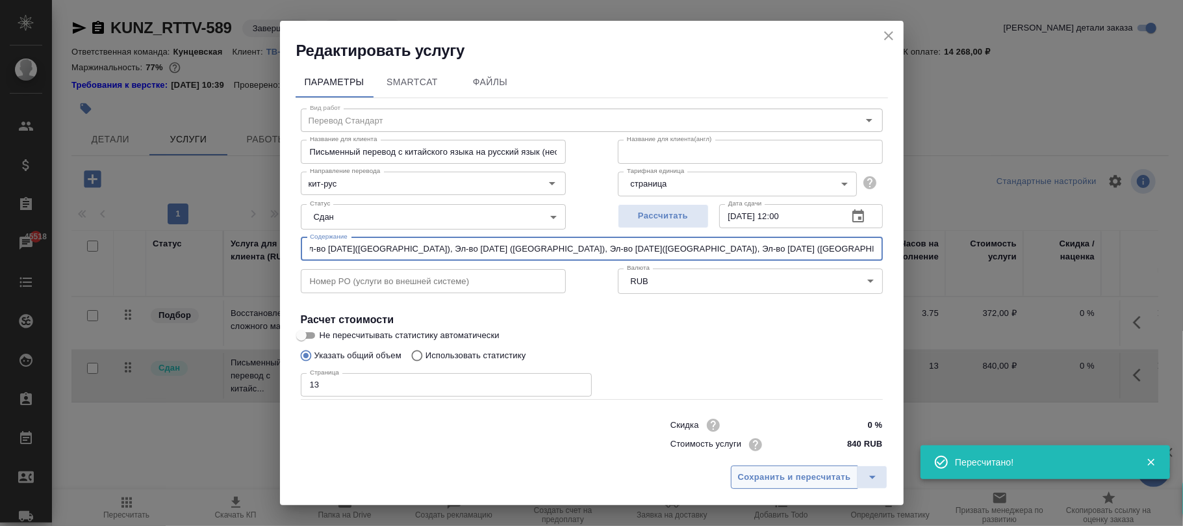
type input "img-726161842, Эл-во август 2025(фапьяо), Эл-во апрель 2025 (фапьяо), Эл-во май…"
click at [799, 475] on span "Сохранить и пересчитать" at bounding box center [794, 477] width 113 height 15
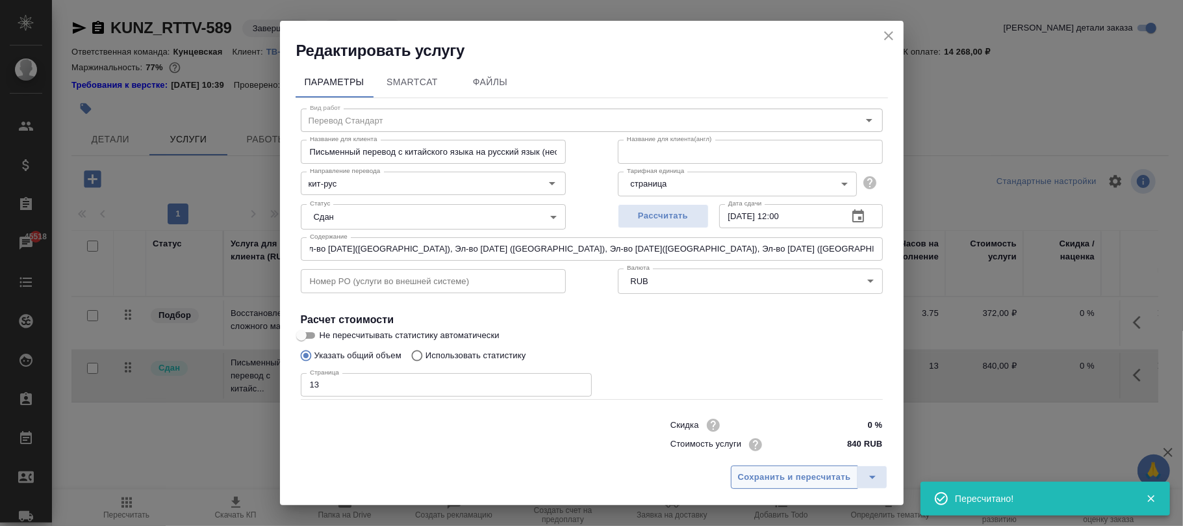
scroll to position [0, 0]
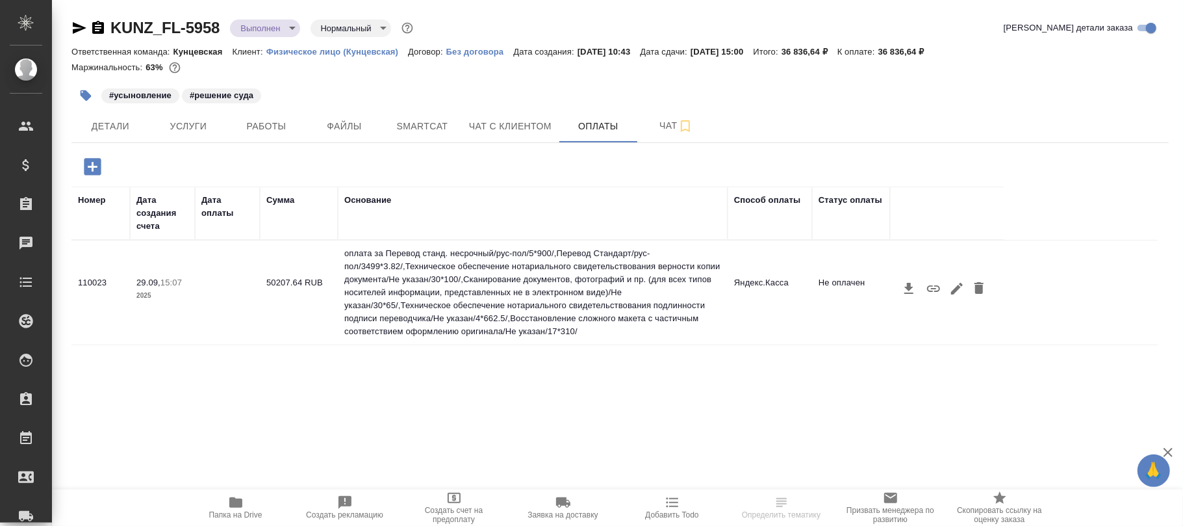
click at [959, 286] on icon "button" at bounding box center [957, 289] width 16 height 16
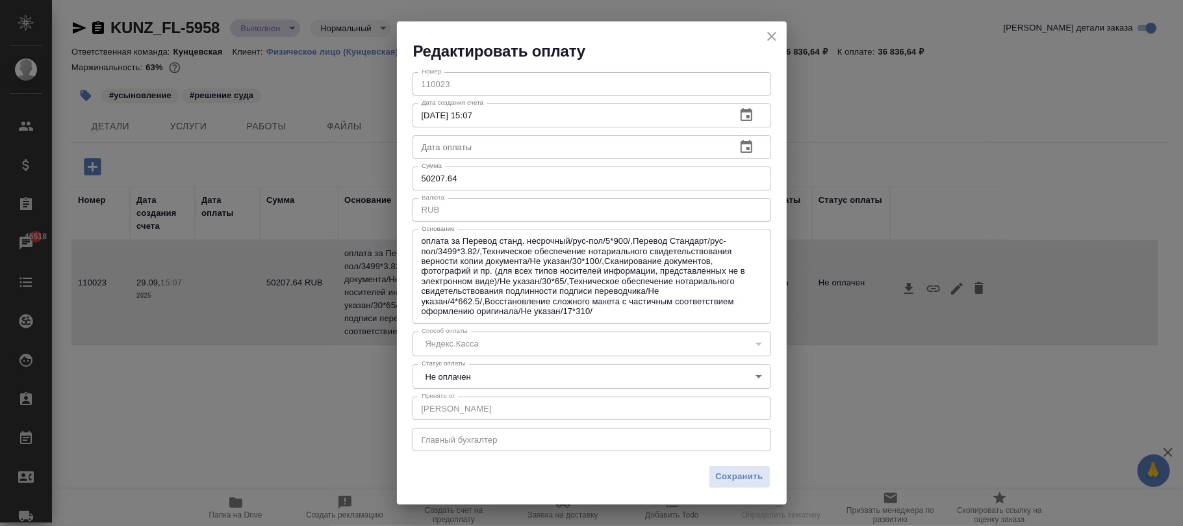
click at [494, 368] on body "🙏 .cls-1 fill:#fff; AWATERA Фокина Наталья n.fokina Клиенты Спецификации Заказы…" at bounding box center [591, 263] width 1183 height 526
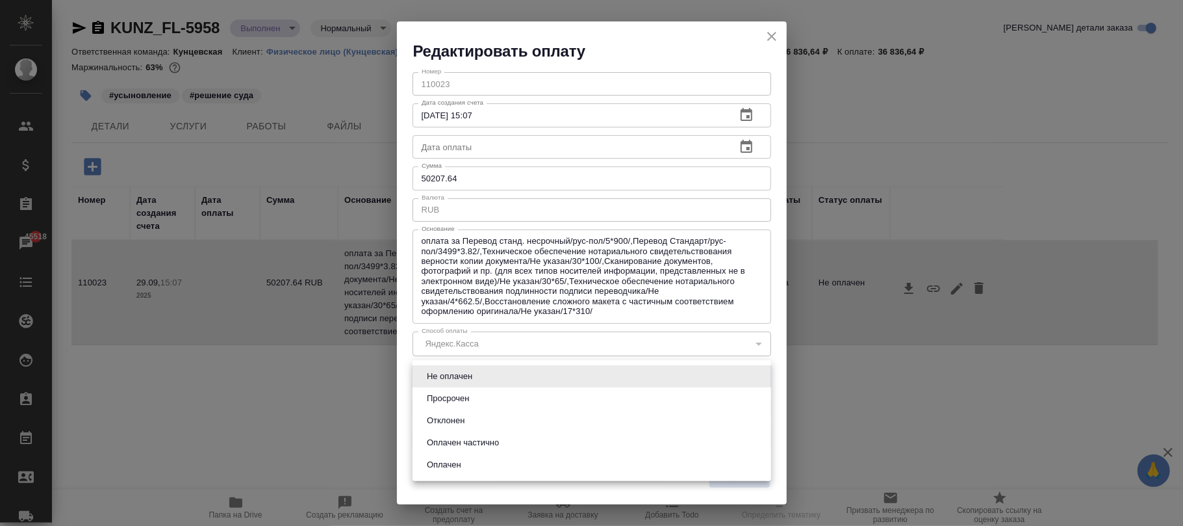
click at [440, 463] on button "Оплачен" at bounding box center [444, 464] width 42 height 14
type input "payed"
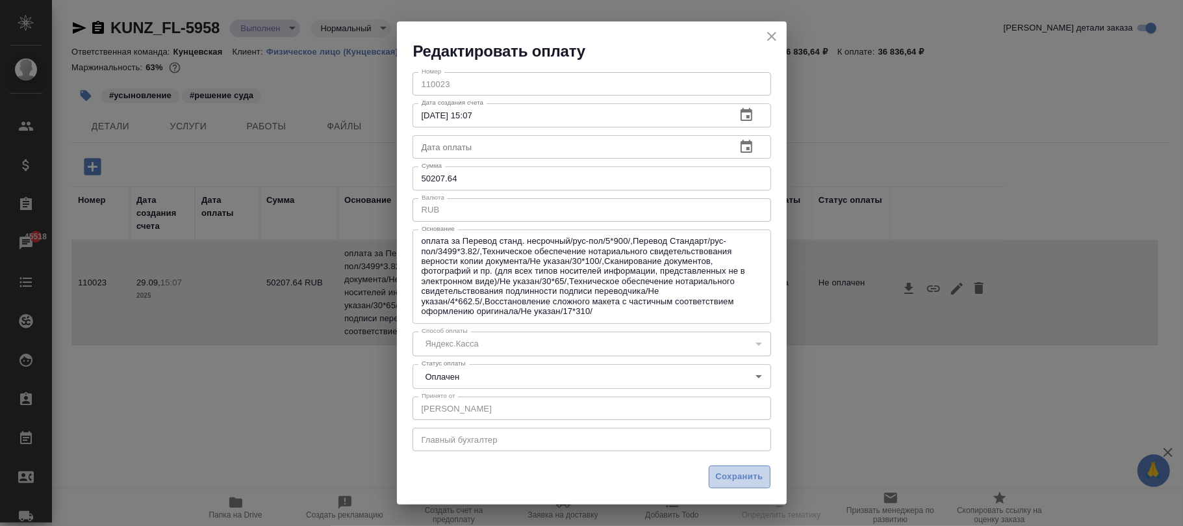
click at [743, 479] on span "Сохранить" at bounding box center [739, 476] width 47 height 15
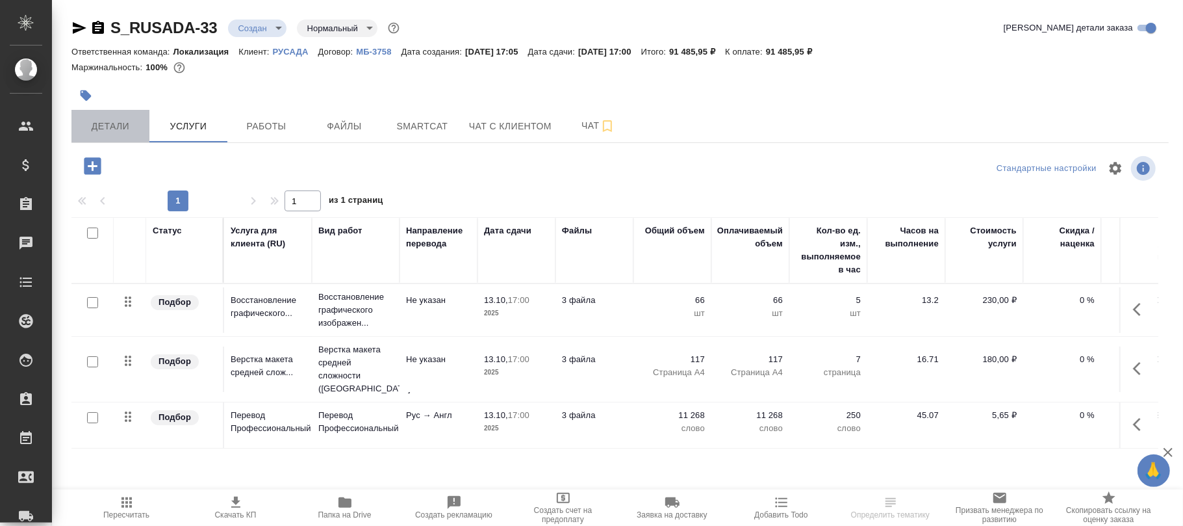
click at [87, 122] on span "Детали" at bounding box center [110, 126] width 62 height 16
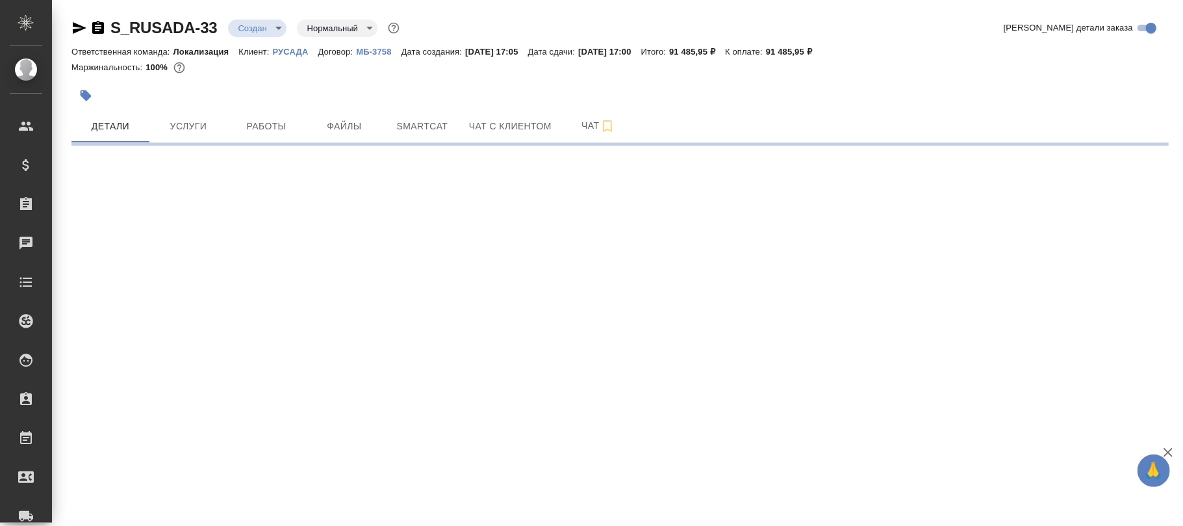
select select "RU"
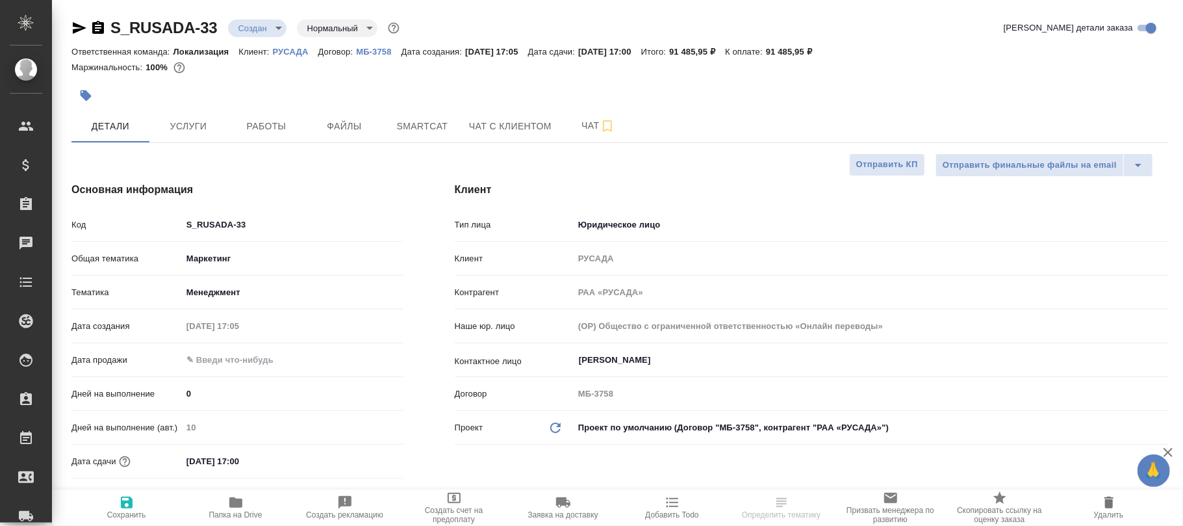
type textarea "x"
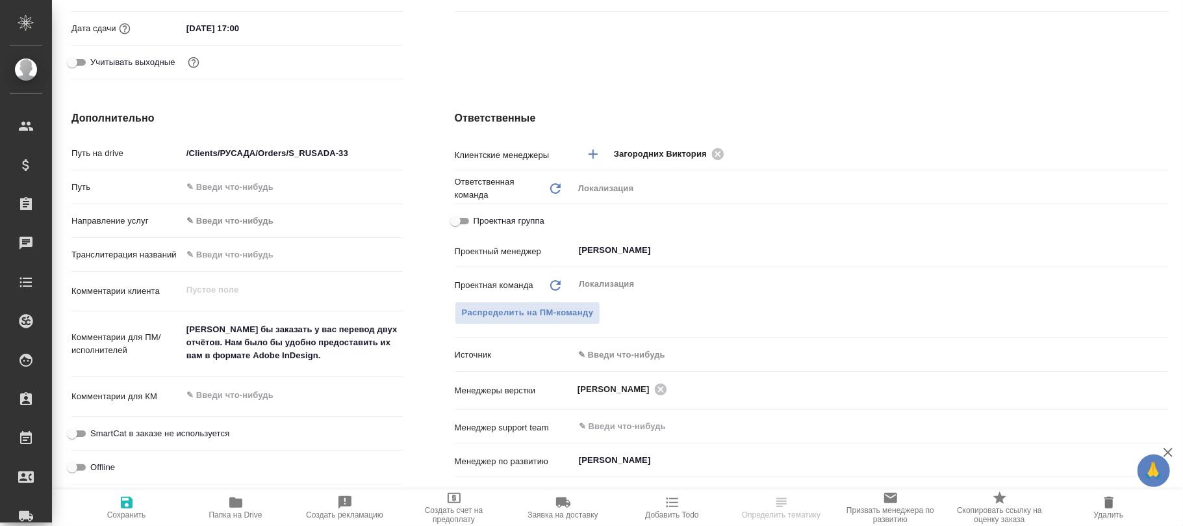
scroll to position [780, 0]
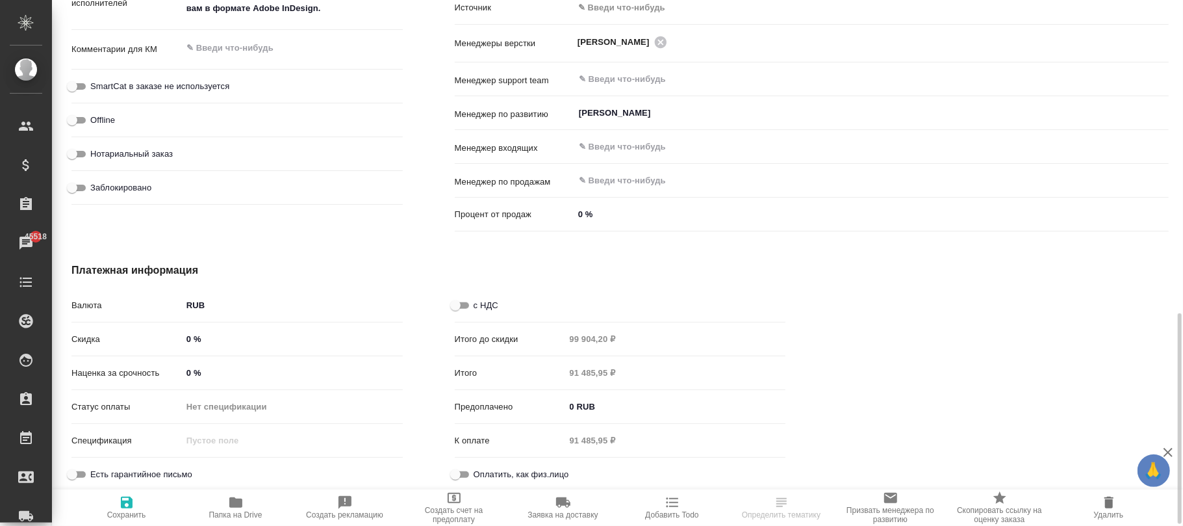
click at [460, 301] on input "с НДС" at bounding box center [455, 306] width 47 height 16
checkbox input "true"
type textarea "x"
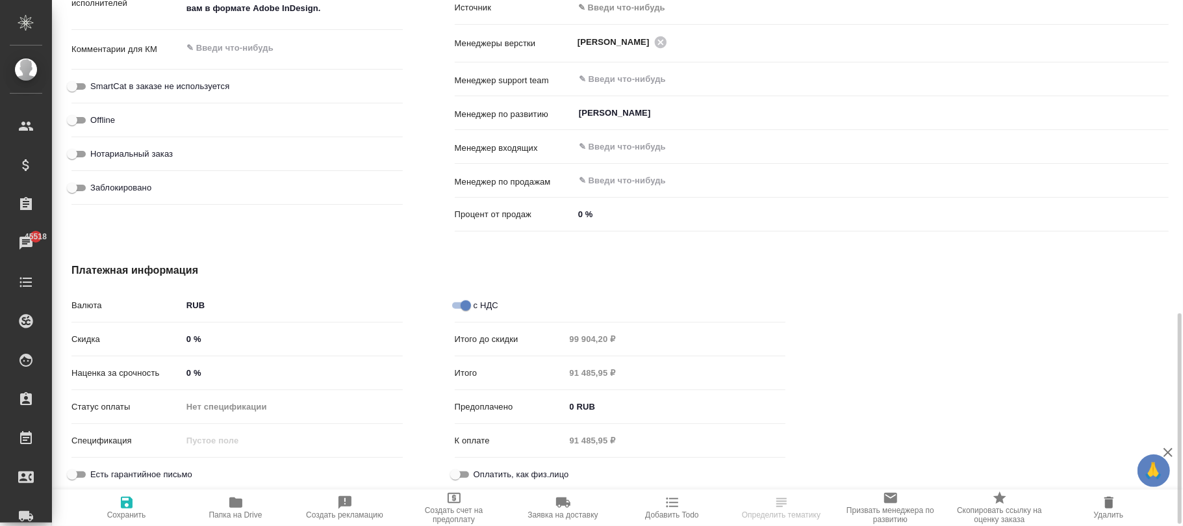
drag, startPoint x: 131, startPoint y: 507, endPoint x: 305, endPoint y: 370, distance: 220.7
click at [133, 507] on icon "button" at bounding box center [127, 502] width 16 height 16
type textarea "x"
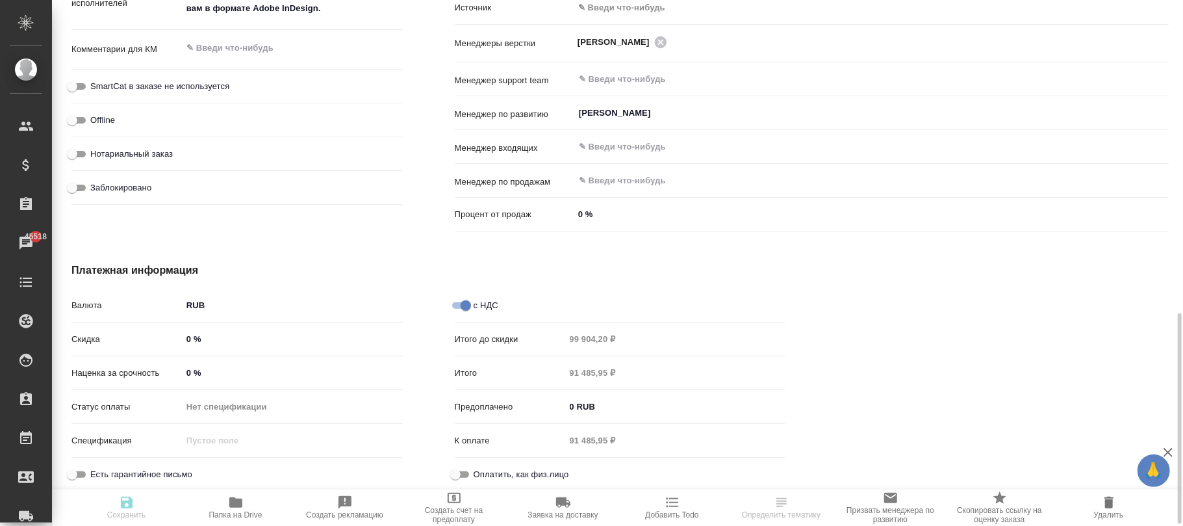
type textarea "x"
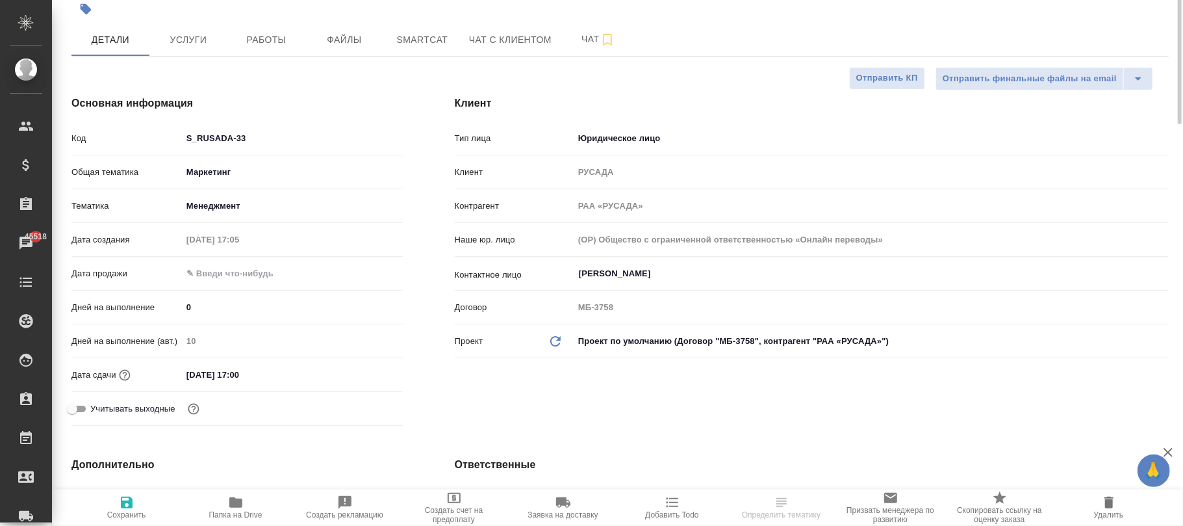
scroll to position [0, 0]
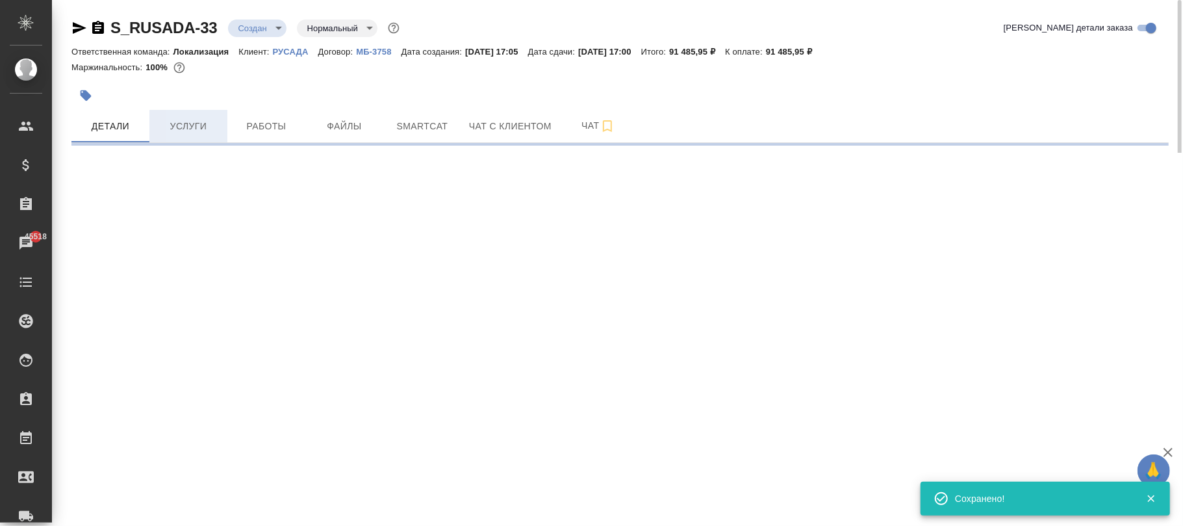
select select "RU"
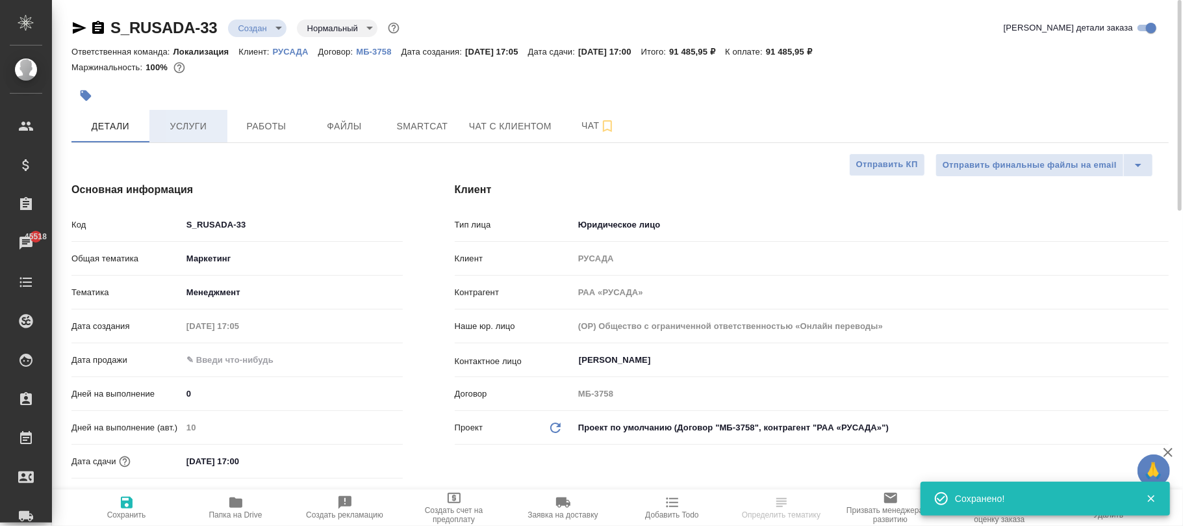
type textarea "x"
click at [188, 121] on span "Услуги" at bounding box center [188, 126] width 62 height 16
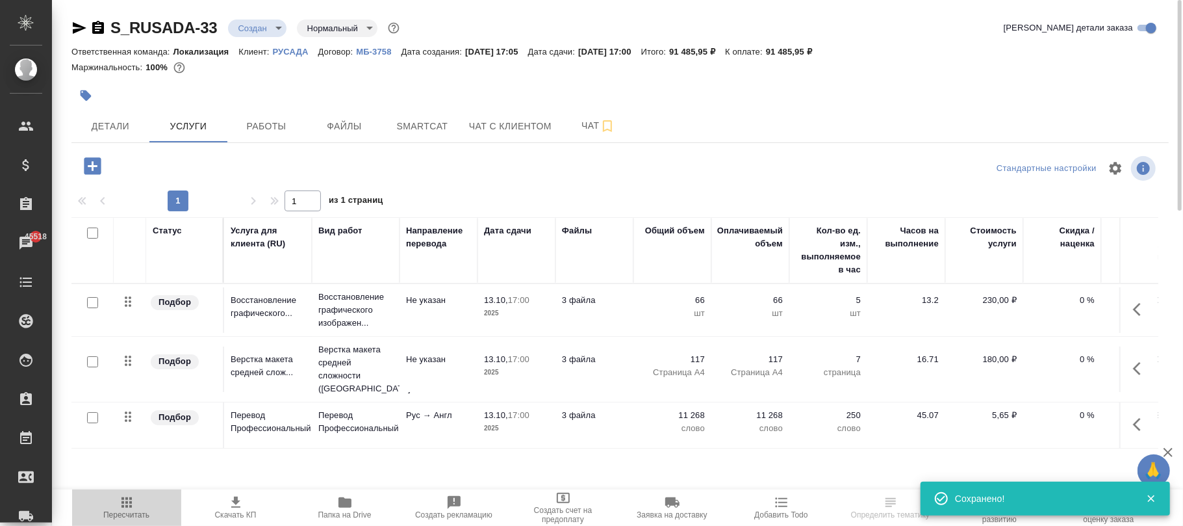
click at [125, 501] on icon "button" at bounding box center [126, 502] width 10 height 10
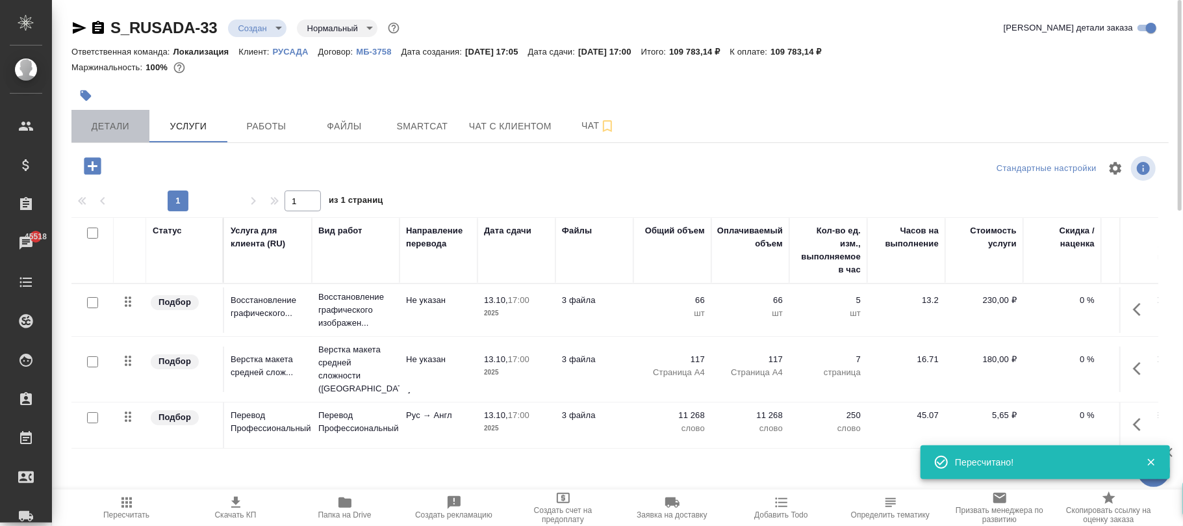
click at [97, 120] on span "Детали" at bounding box center [110, 126] width 62 height 16
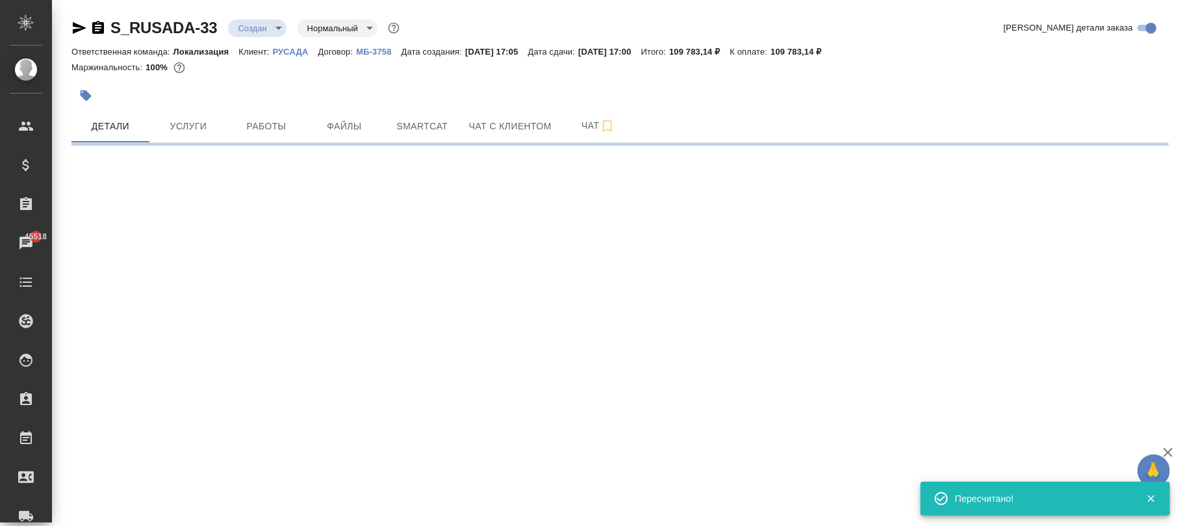
select select "RU"
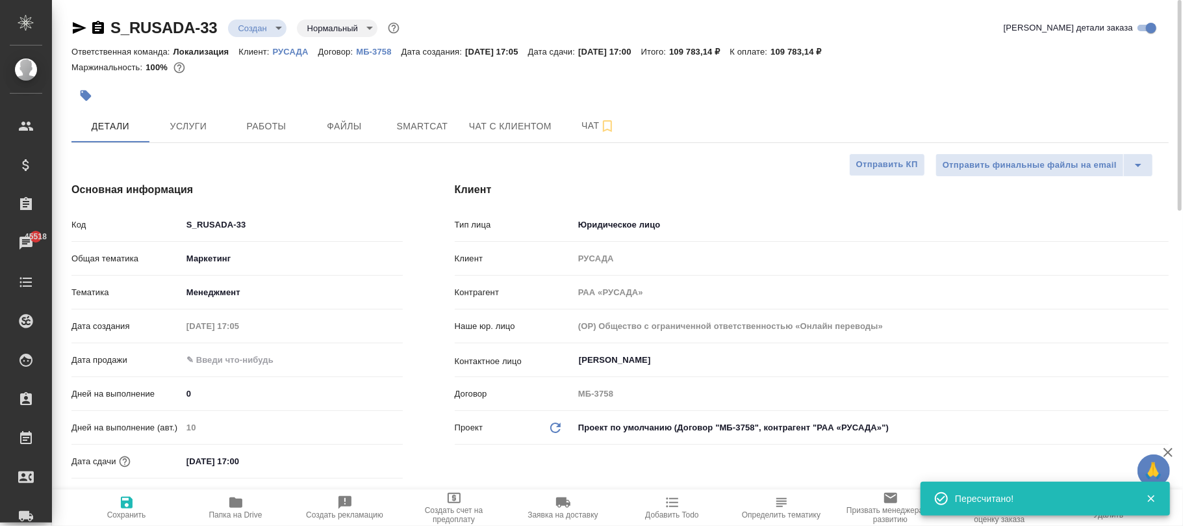
type textarea "x"
drag, startPoint x: 135, startPoint y: 502, endPoint x: 452, endPoint y: 6, distance: 588.9
click at [134, 503] on span "Сохранить" at bounding box center [127, 506] width 94 height 25
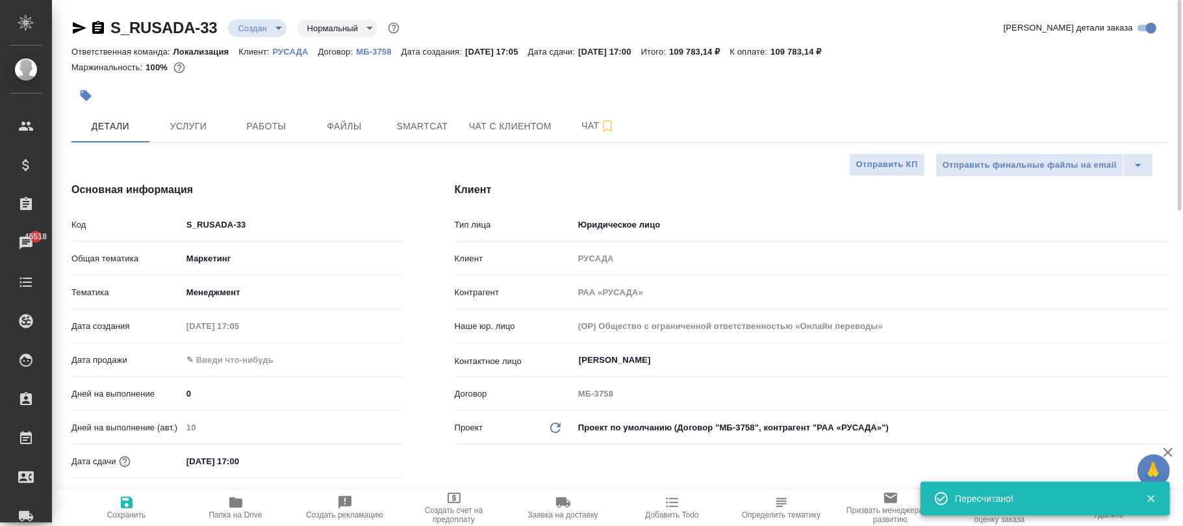
type textarea "x"
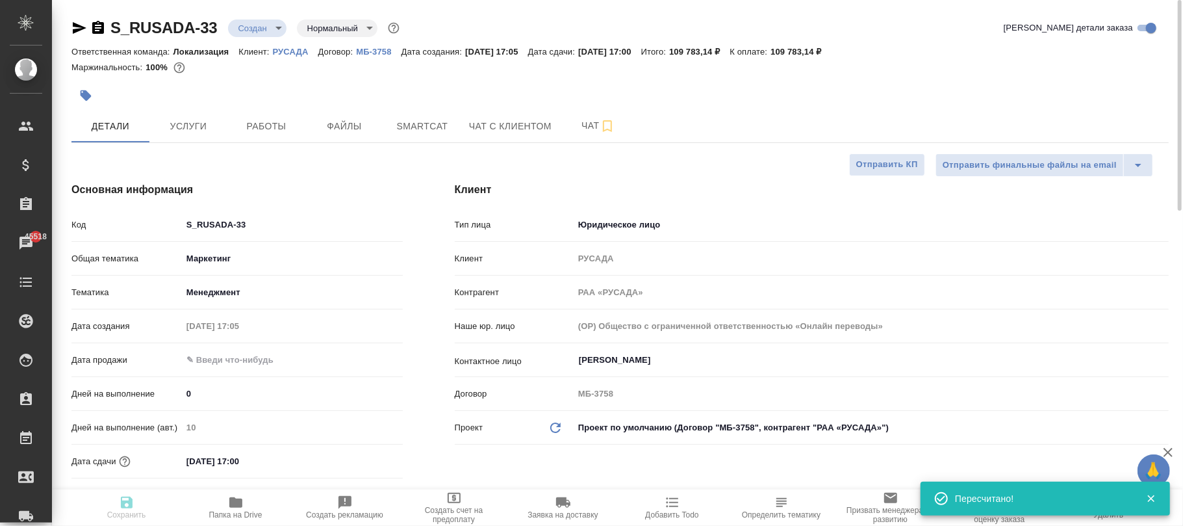
type textarea "x"
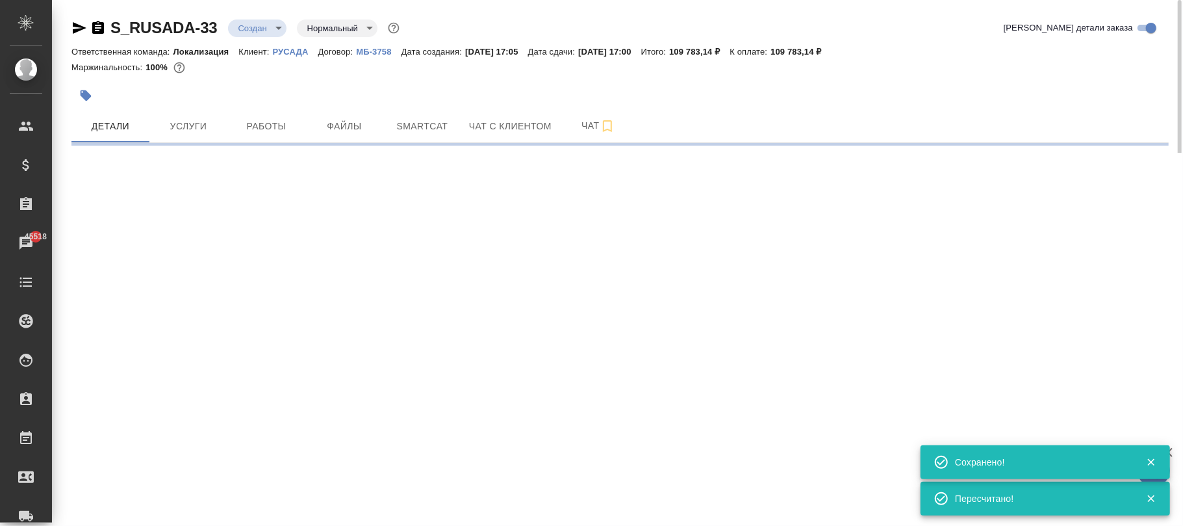
select select "RU"
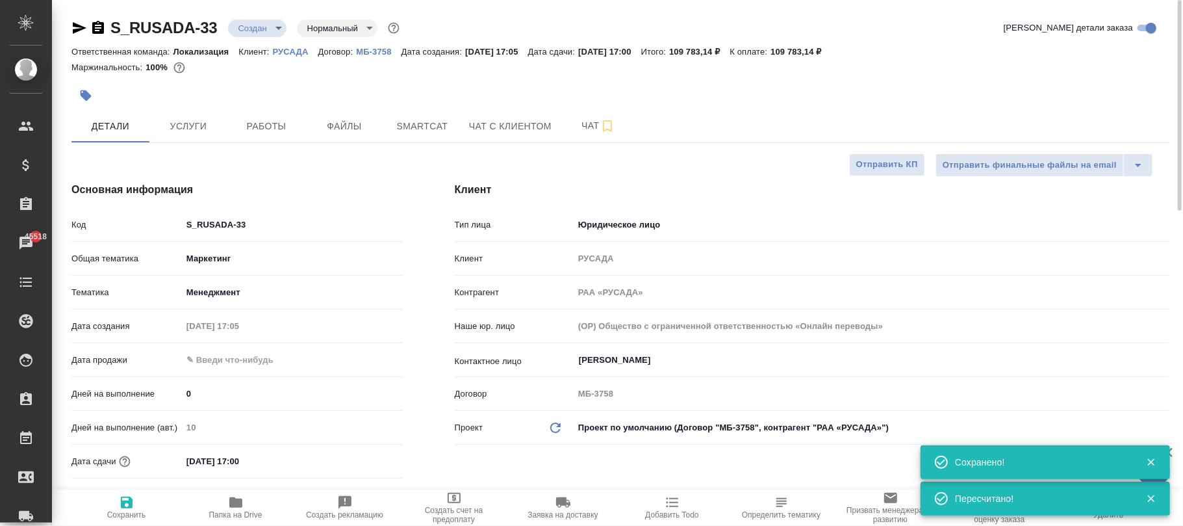
click at [378, 52] on p "МБ-3758" at bounding box center [378, 52] width 45 height 10
type textarea "x"
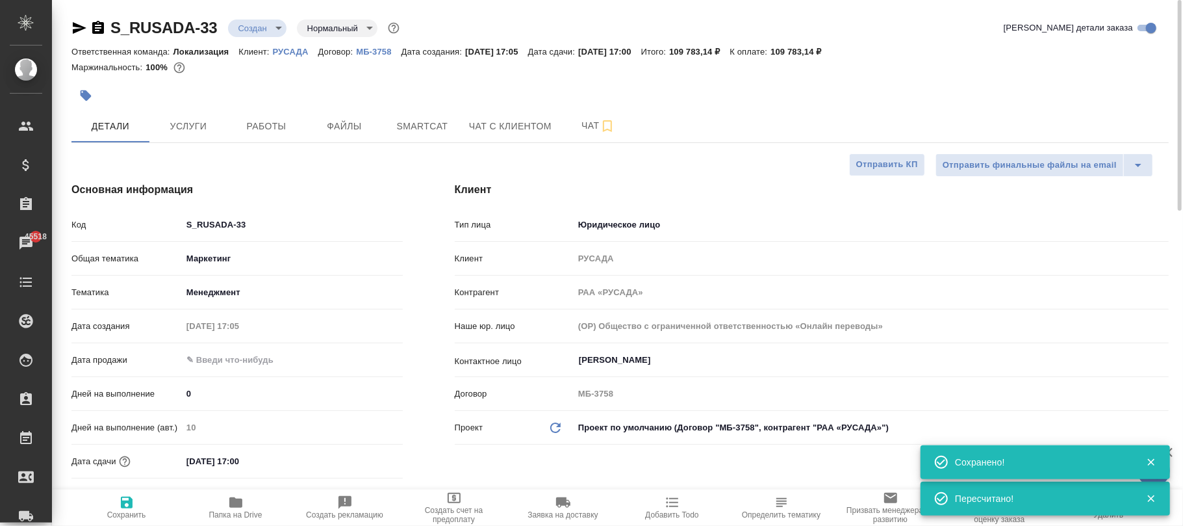
type textarea "x"
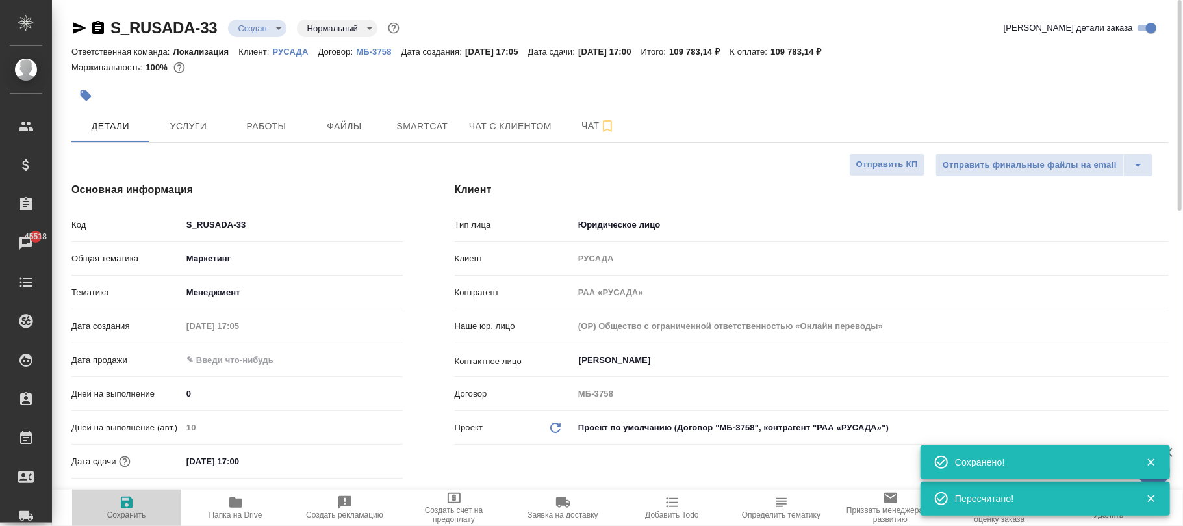
drag, startPoint x: 123, startPoint y: 499, endPoint x: 185, endPoint y: 11, distance: 491.7
click at [125, 499] on icon "button" at bounding box center [127, 502] width 16 height 16
type textarea "x"
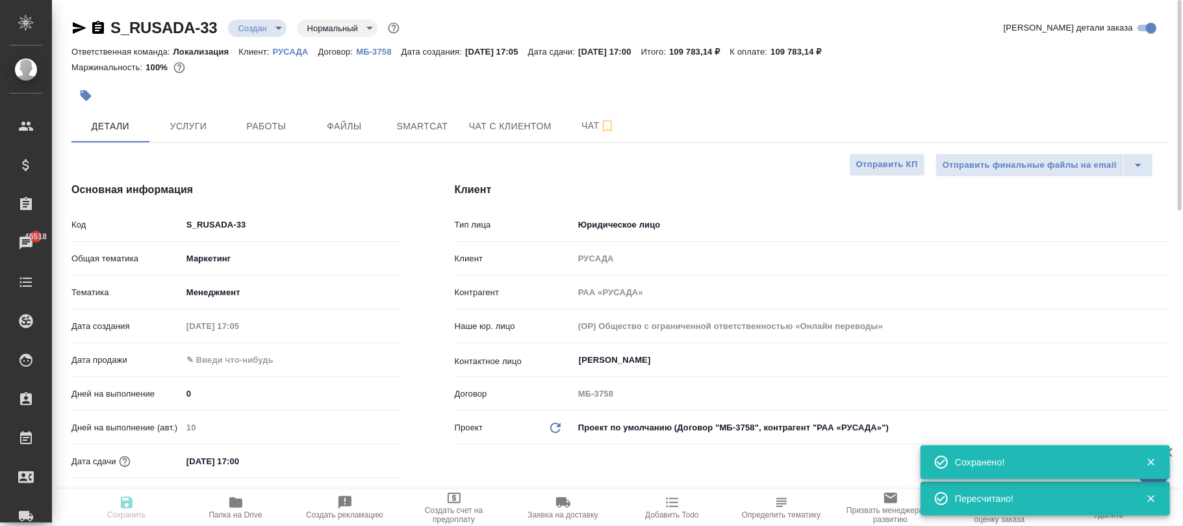
type textarea "x"
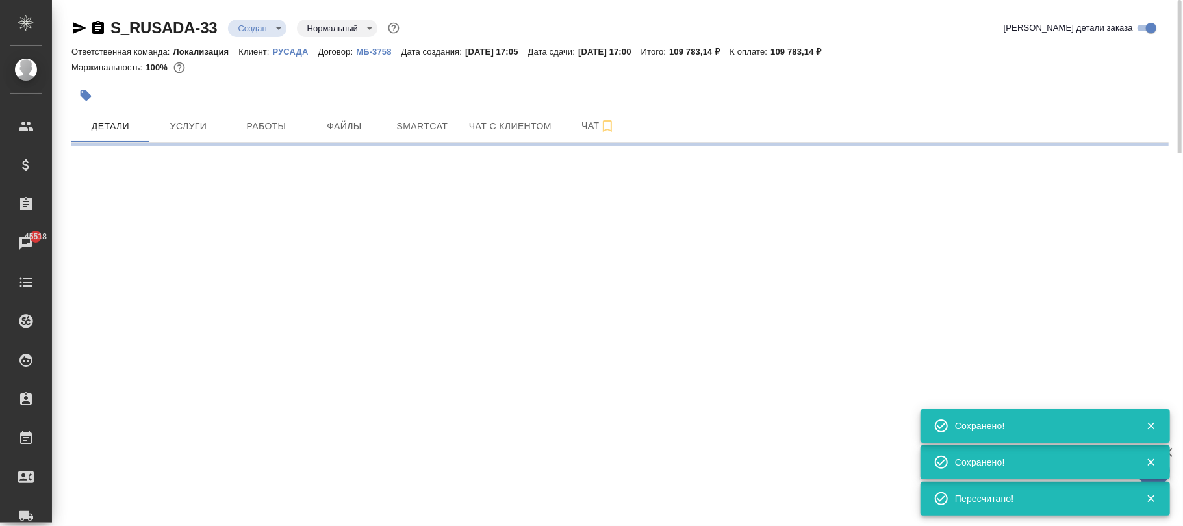
select select "RU"
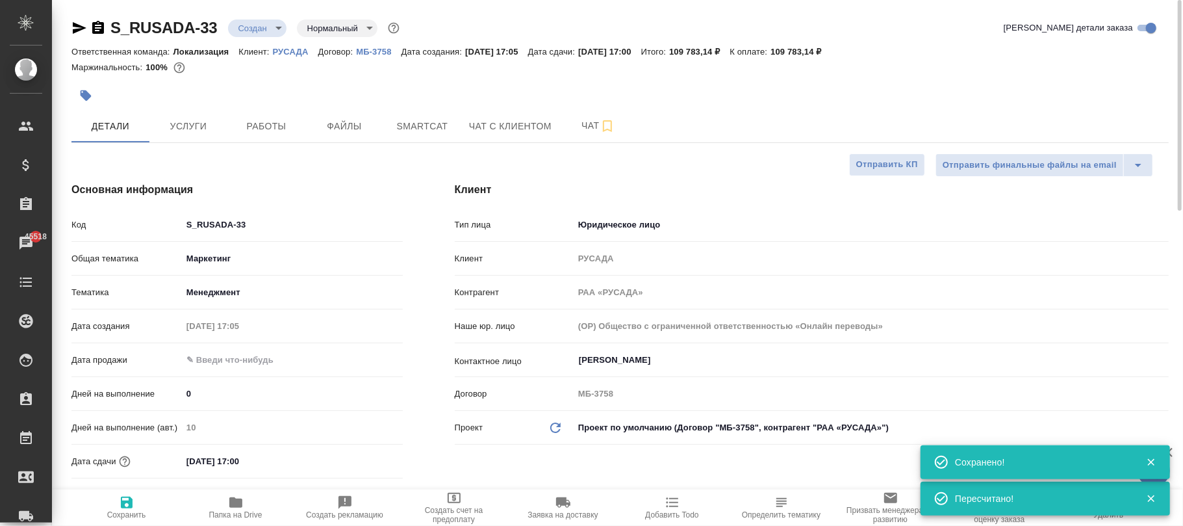
type textarea "x"
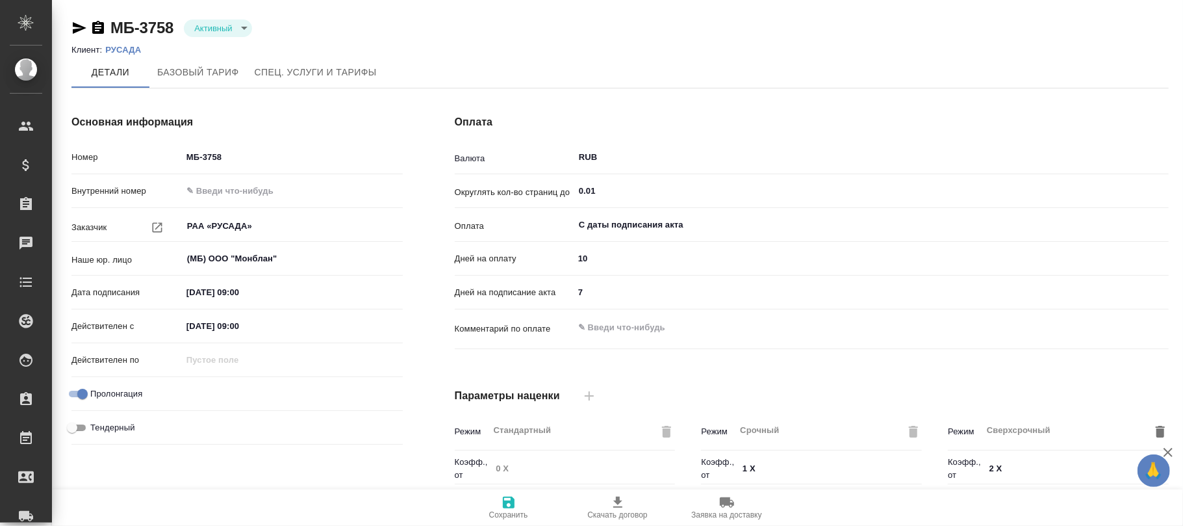
scroll to position [357, 0]
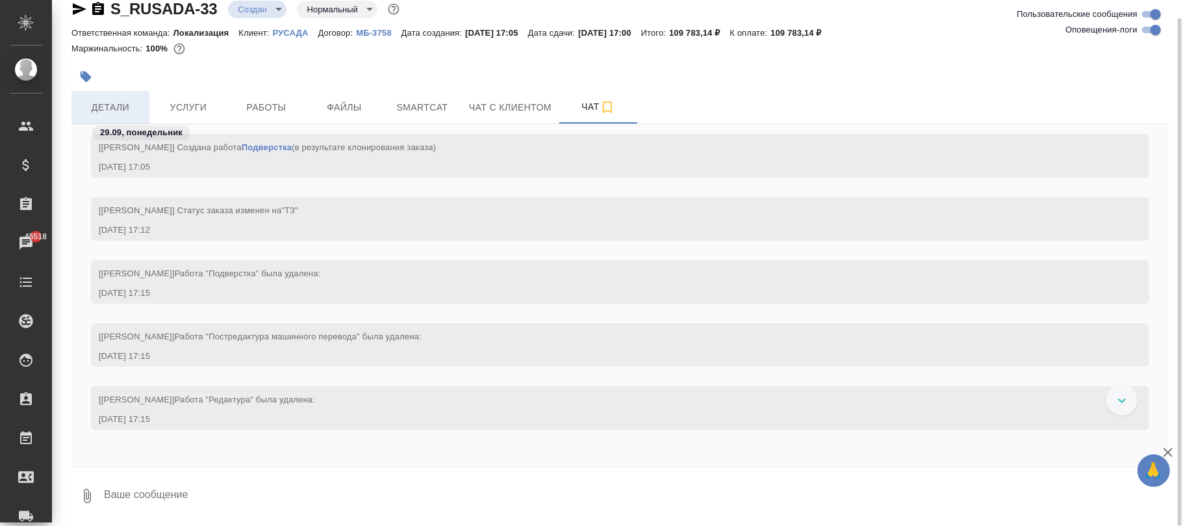
scroll to position [129, 0]
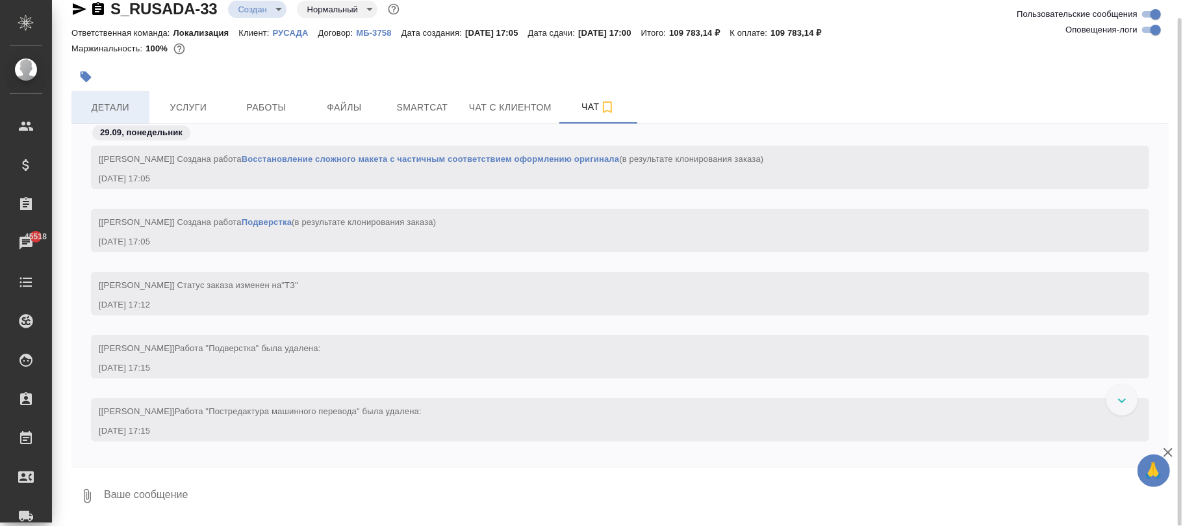
click at [122, 96] on button "Детали" at bounding box center [110, 107] width 78 height 32
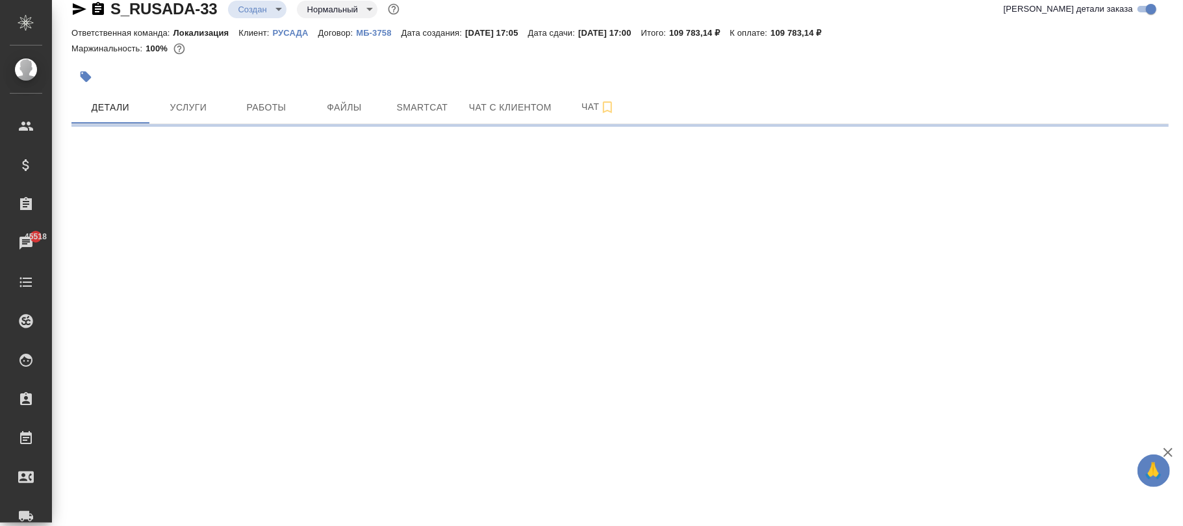
select select "RU"
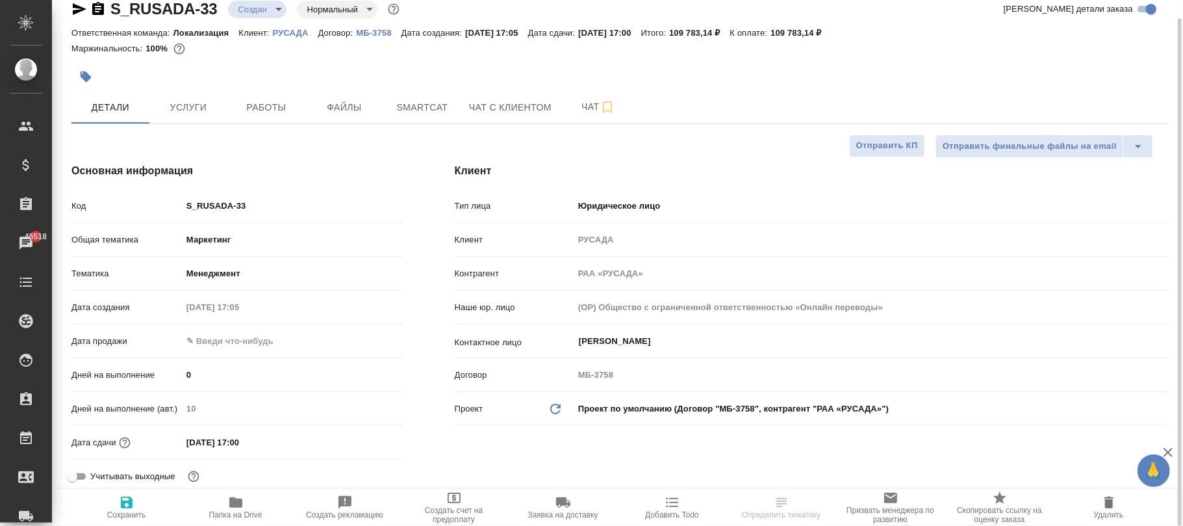
type textarea "x"
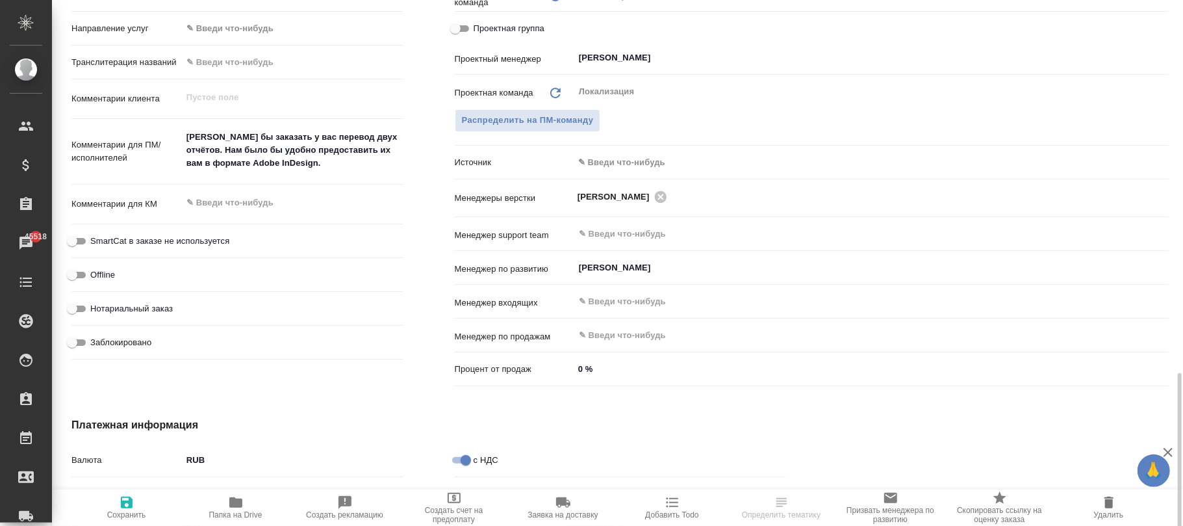
scroll to position [783, 0]
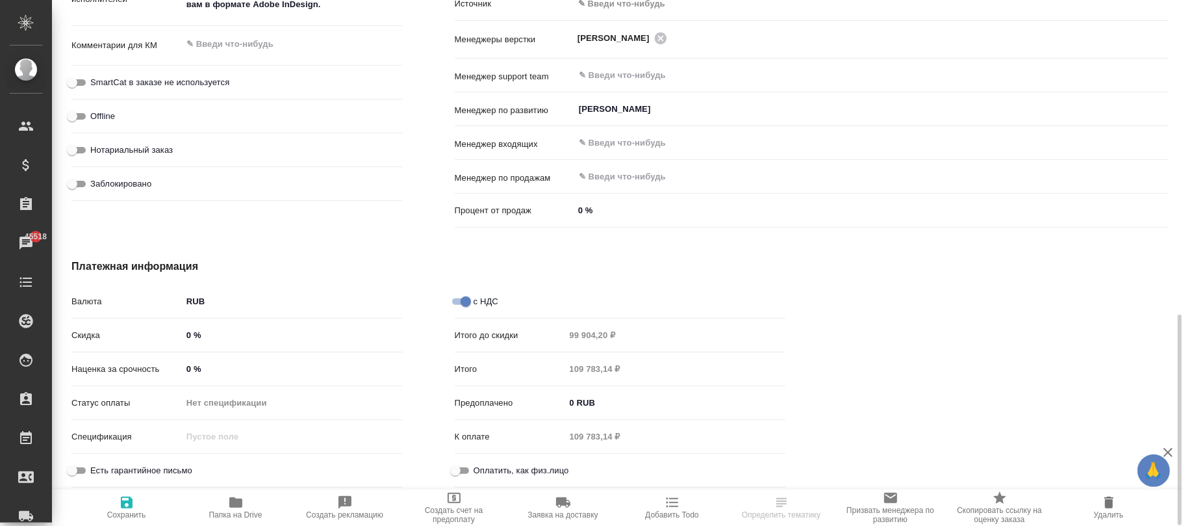
type textarea "x"
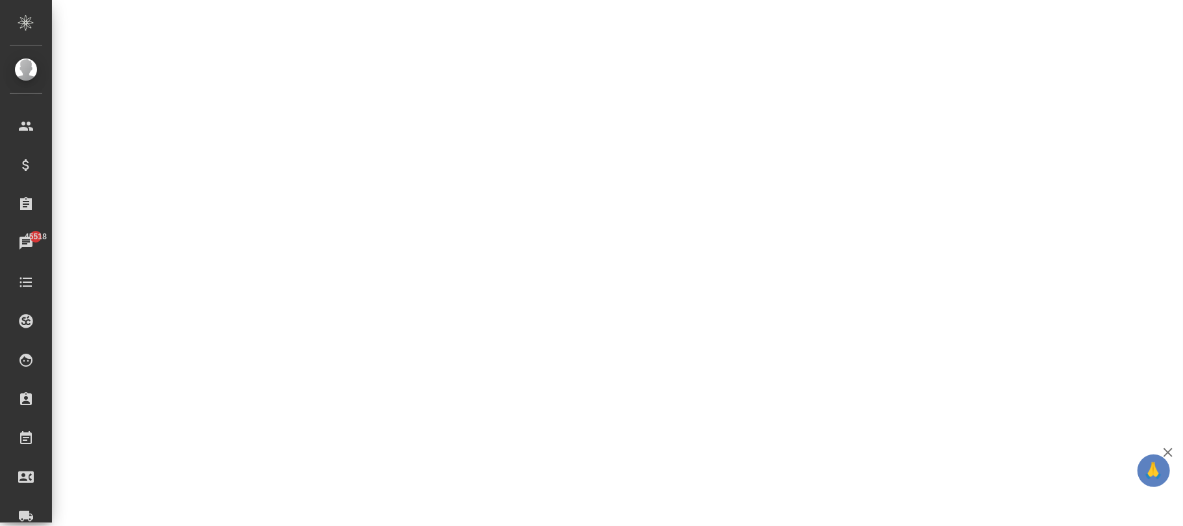
select select "RU"
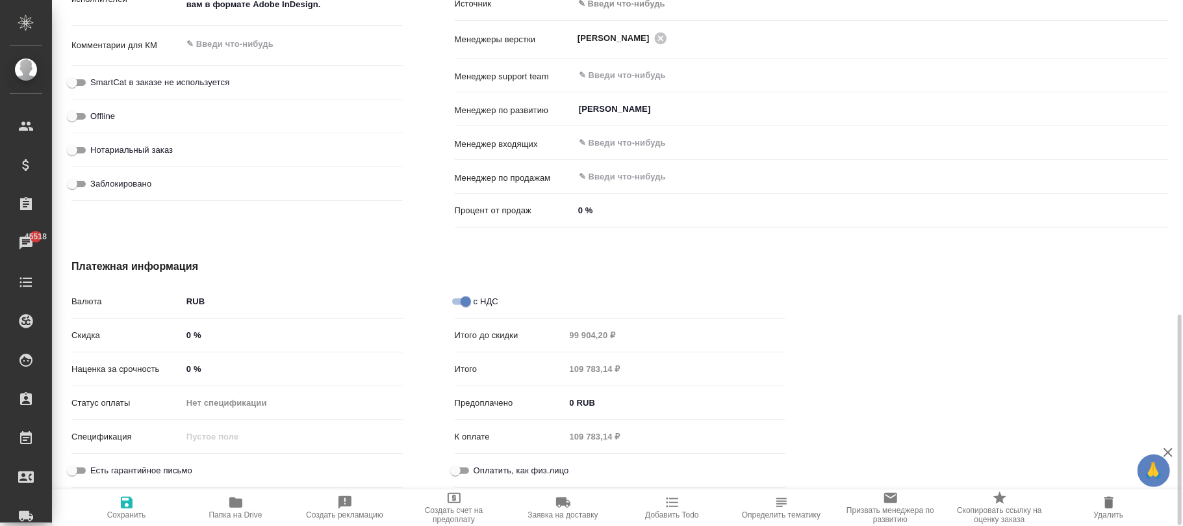
type textarea "x"
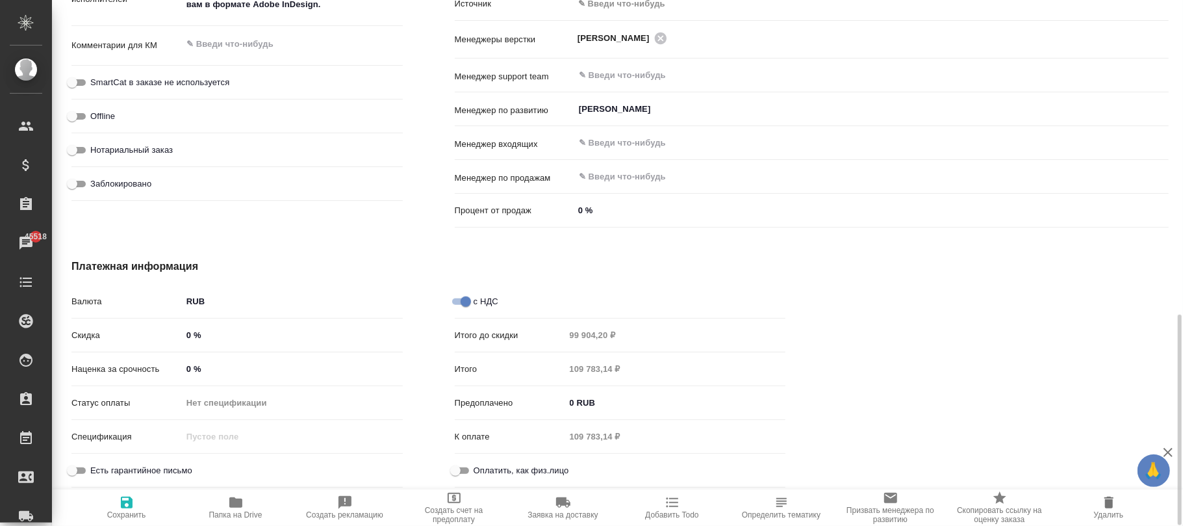
type textarea "x"
